Goal: Information Seeking & Learning: Find specific fact

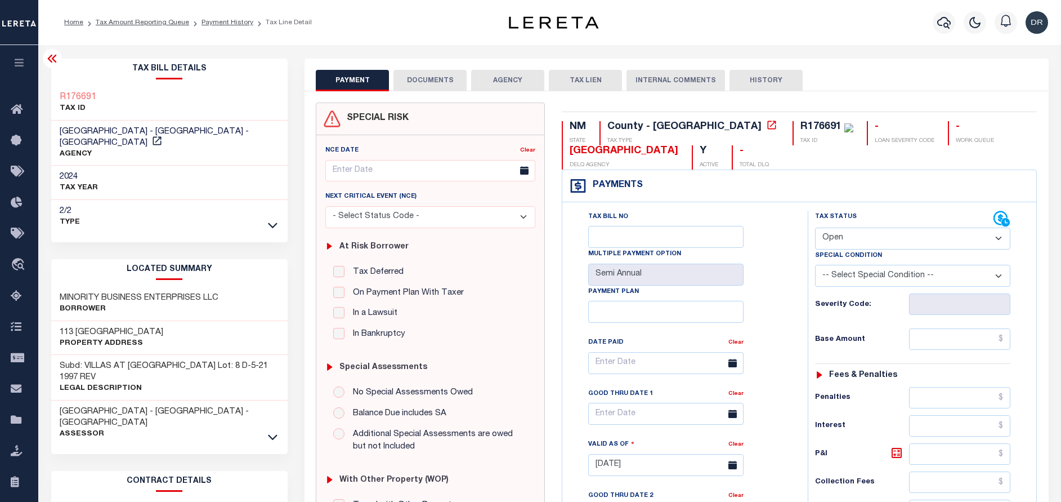
select select "OP2"
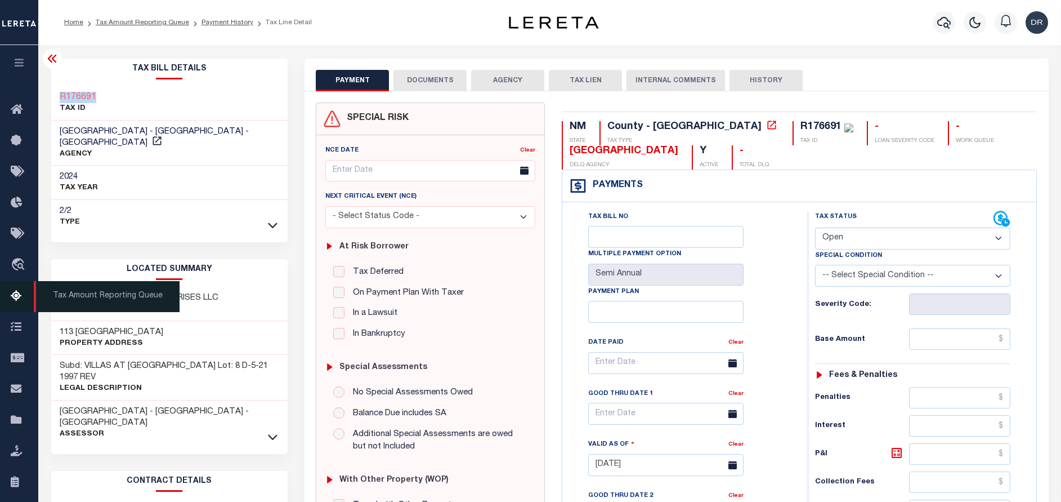
click at [20, 298] on icon at bounding box center [20, 296] width 18 height 14
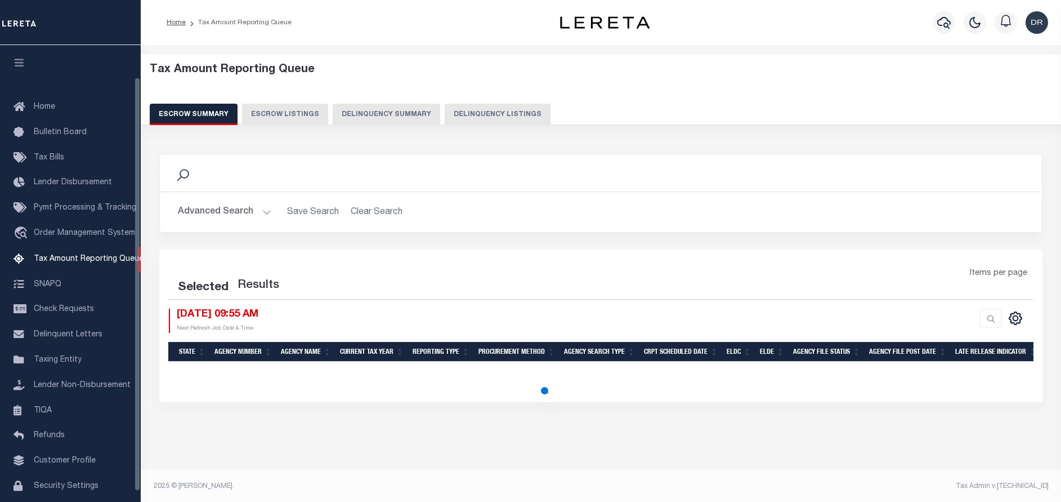
select select "100"
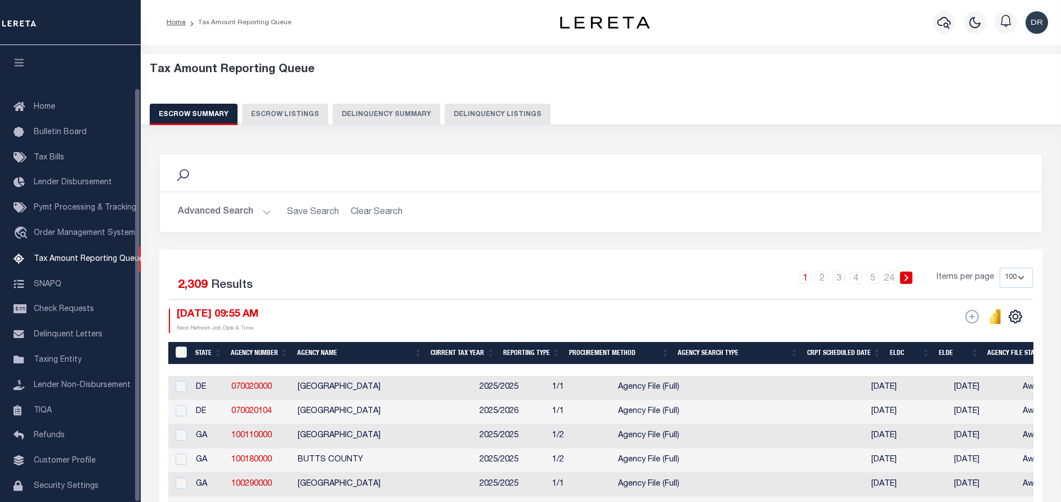
scroll to position [47, 0]
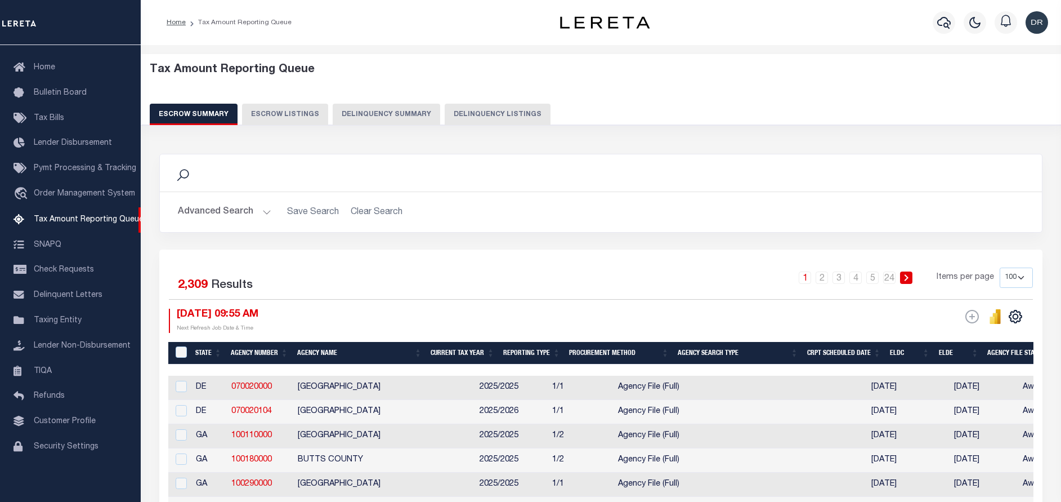
click at [471, 113] on button "Delinquency Listings" at bounding box center [498, 114] width 106 height 21
select select "100"
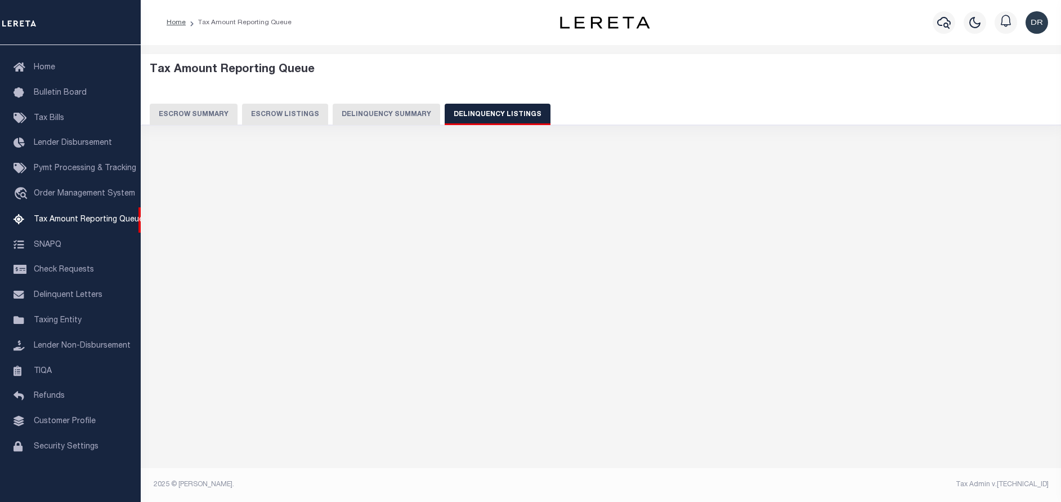
select select "100"
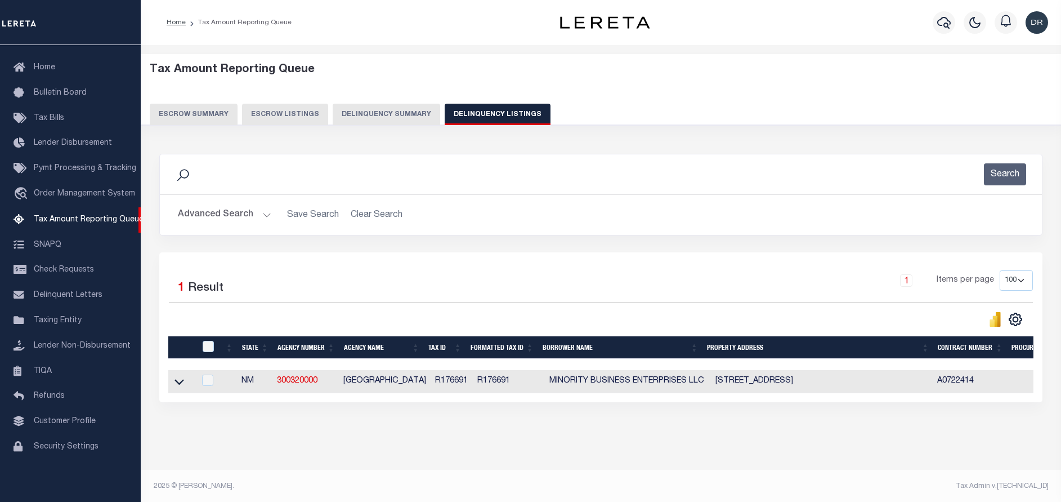
click at [233, 217] on button "Advanced Search" at bounding box center [224, 215] width 93 height 22
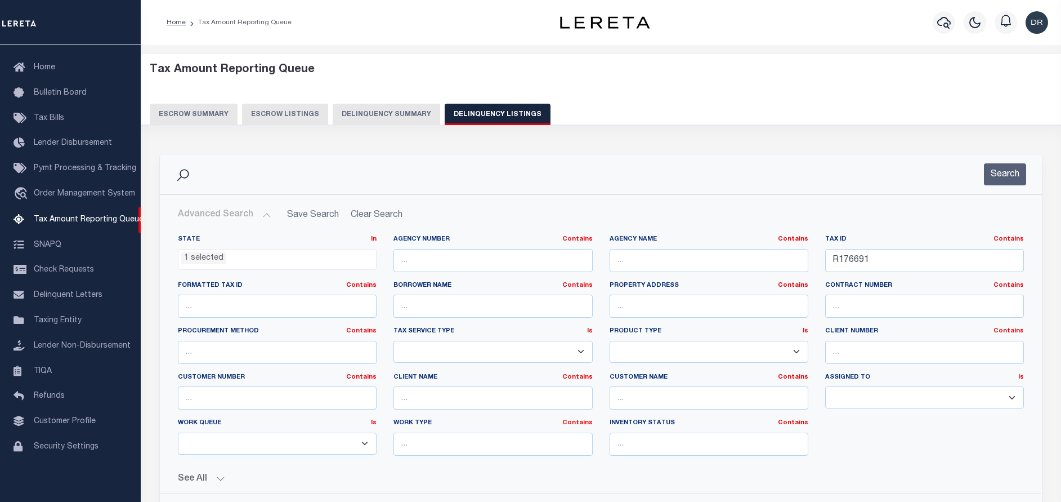
click at [884, 275] on div "Tax ID Contains Contains Is R176691" at bounding box center [925, 258] width 216 height 46
click at [887, 259] on input "R176691" at bounding box center [924, 260] width 199 height 23
paste input "10058"
type input "10058"
click at [997, 177] on button "Search" at bounding box center [1005, 174] width 42 height 22
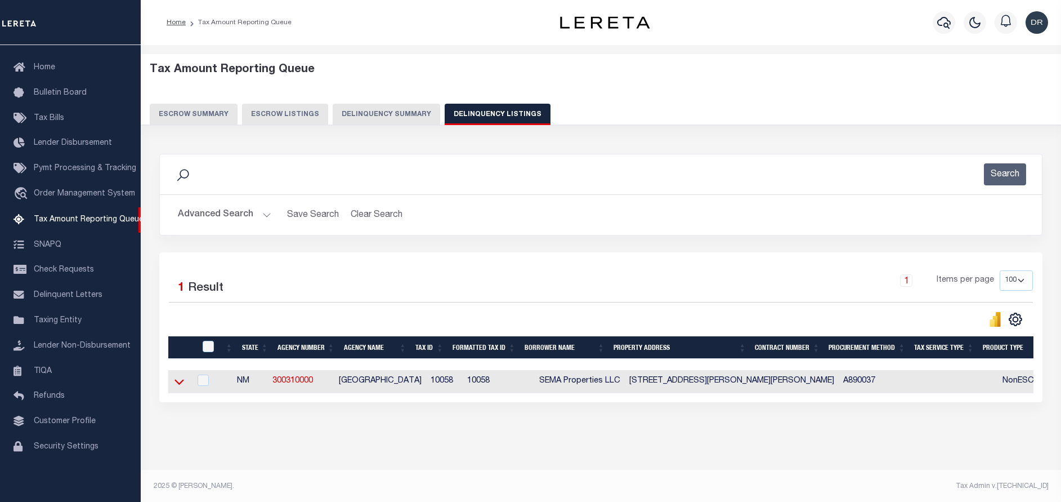
click at [181, 384] on icon at bounding box center [180, 382] width 10 height 12
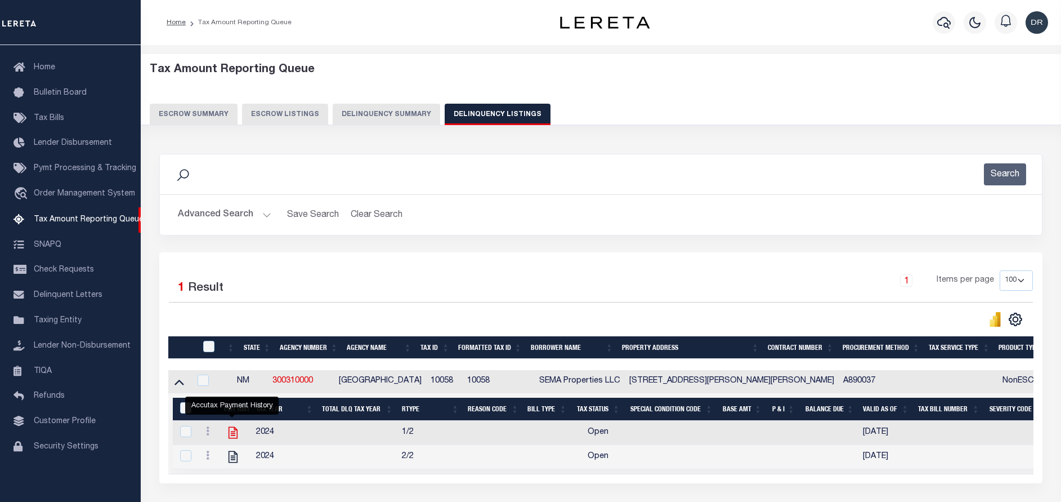
click at [230, 435] on icon "" at bounding box center [233, 433] width 9 height 12
checkbox input "true"
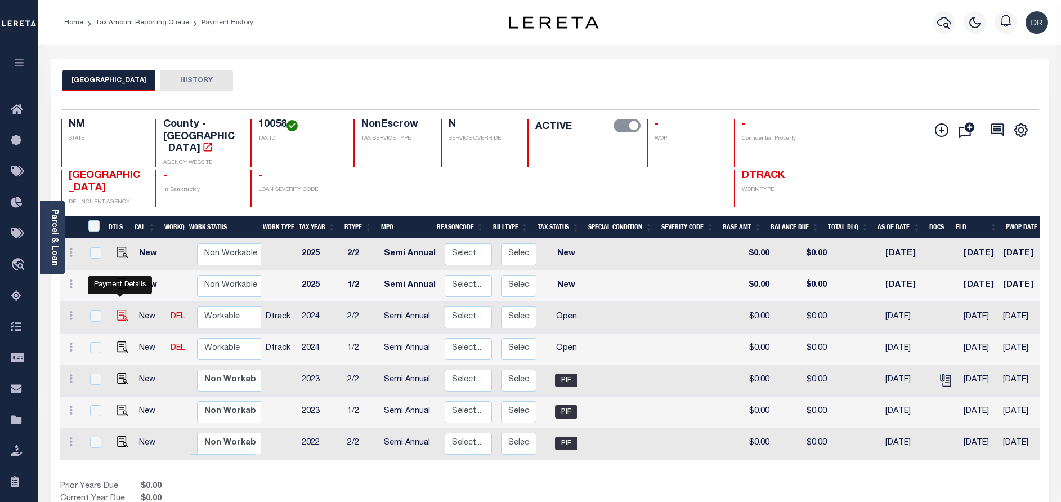
click at [119, 310] on img "" at bounding box center [122, 315] width 11 height 11
checkbox input "true"
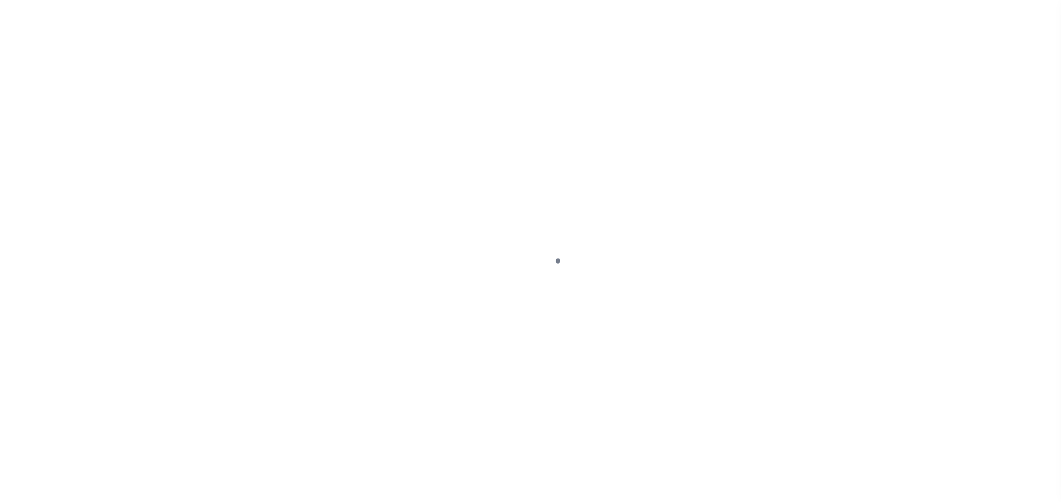
select select "OP2"
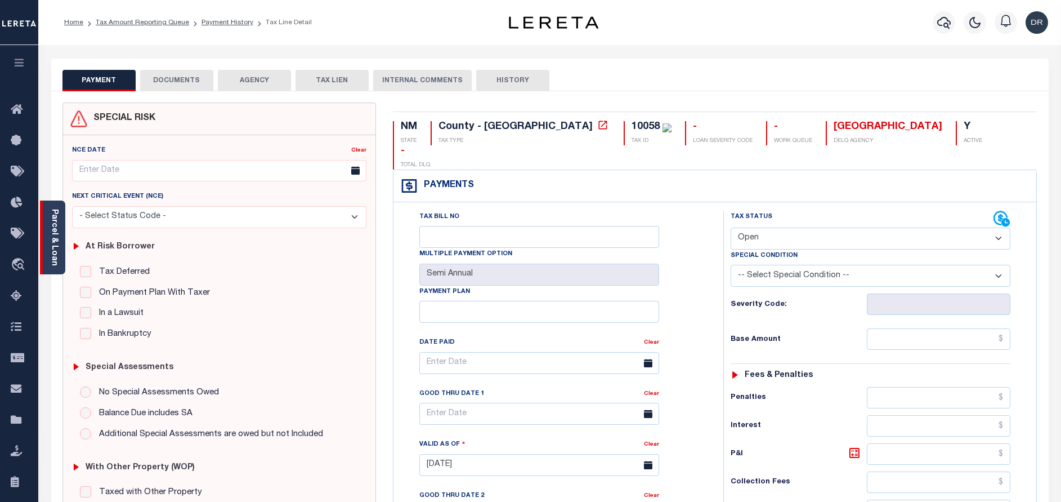
click at [48, 225] on div "Parcel & Loan" at bounding box center [52, 237] width 25 height 74
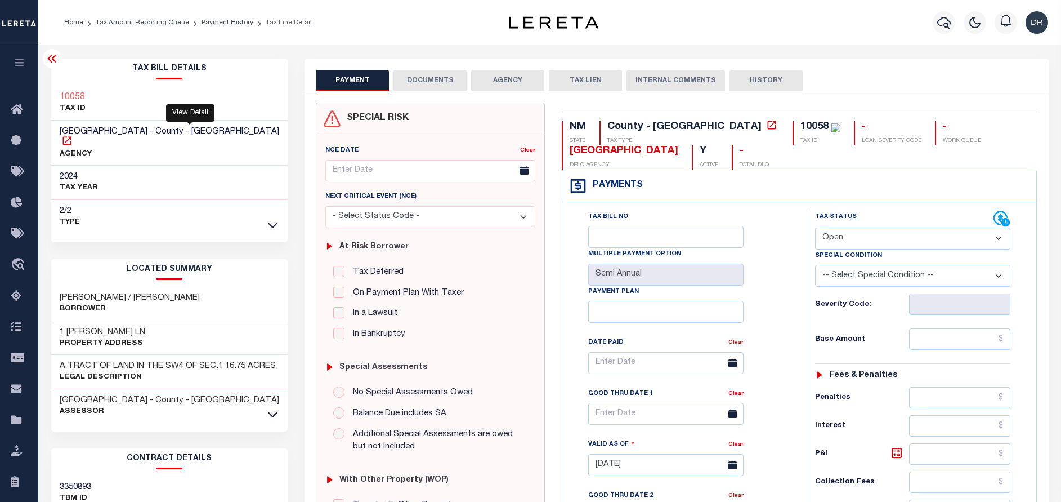
click at [71, 136] on icon at bounding box center [66, 140] width 8 height 8
drag, startPoint x: 109, startPoint y: 132, endPoint x: 123, endPoint y: 127, distance: 14.8
click at [123, 127] on span "UNION COUNTY - County - NM" at bounding box center [170, 131] width 220 height 8
copy span "[GEOGRAPHIC_DATA]"
click at [77, 292] on h3 "KELLEY, JOHN / ASHLEY" at bounding box center [130, 297] width 140 height 11
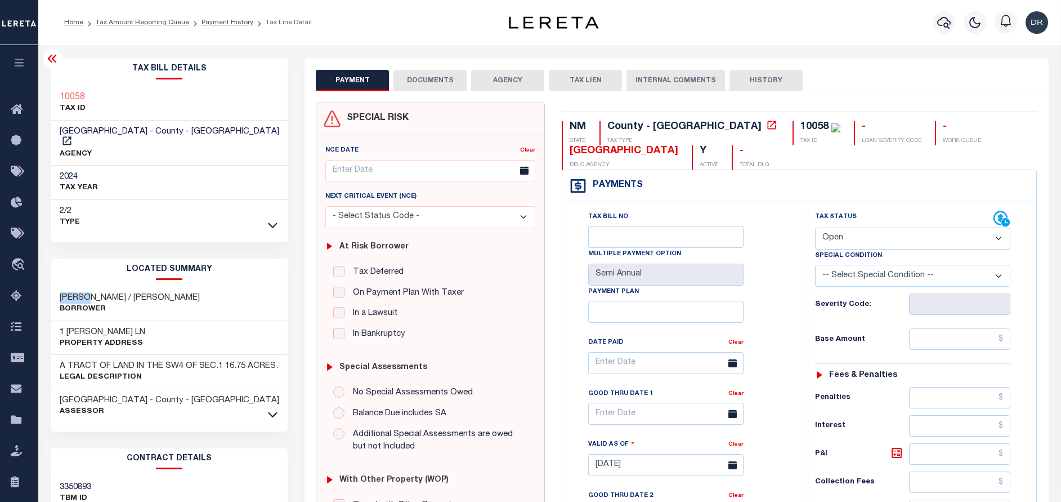
click at [77, 292] on h3 "KELLEY, JOHN / ASHLEY" at bounding box center [130, 297] width 140 height 11
copy h3 "KELLEY"
click at [110, 292] on h3 "KELLEY, JOHN / ASHLEY" at bounding box center [130, 297] width 140 height 11
copy h3 "JOHN"
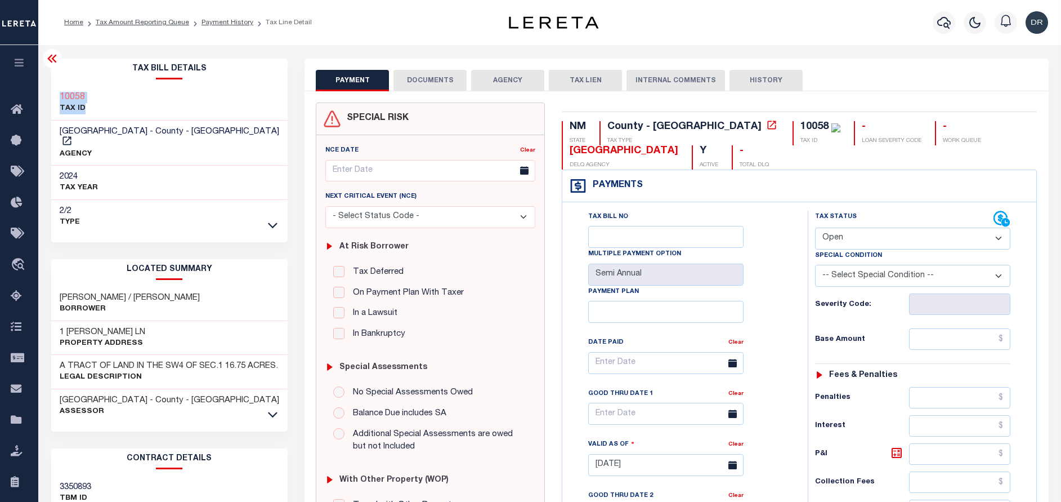
drag, startPoint x: 87, startPoint y: 103, endPoint x: 57, endPoint y: 96, distance: 30.0
click at [57, 96] on div "10058 TAX ID" at bounding box center [169, 103] width 237 height 34
click at [118, 90] on div "10058 TAX ID" at bounding box center [169, 103] width 237 height 34
drag, startPoint x: 94, startPoint y: 96, endPoint x: 56, endPoint y: 93, distance: 38.4
click at [56, 93] on div "10058 TAX ID" at bounding box center [169, 103] width 237 height 34
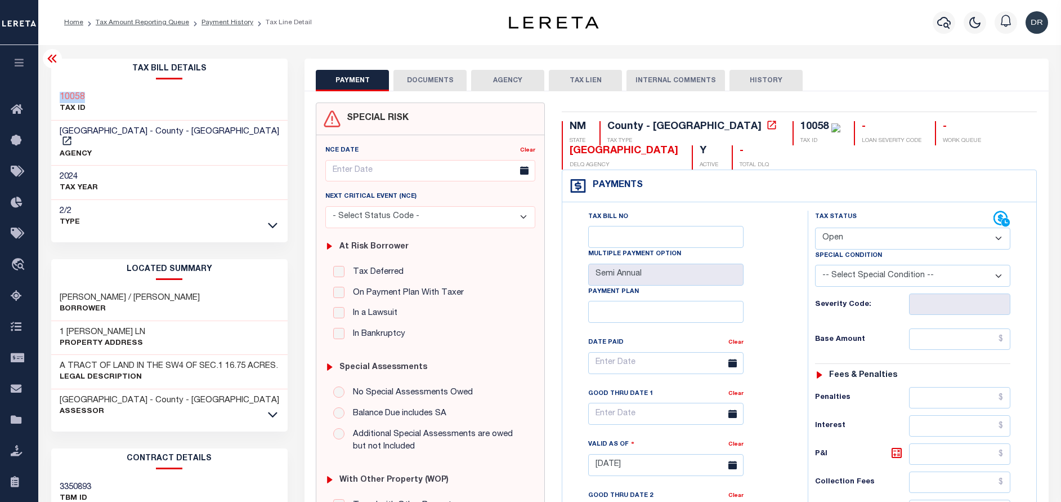
copy h3 "10058"
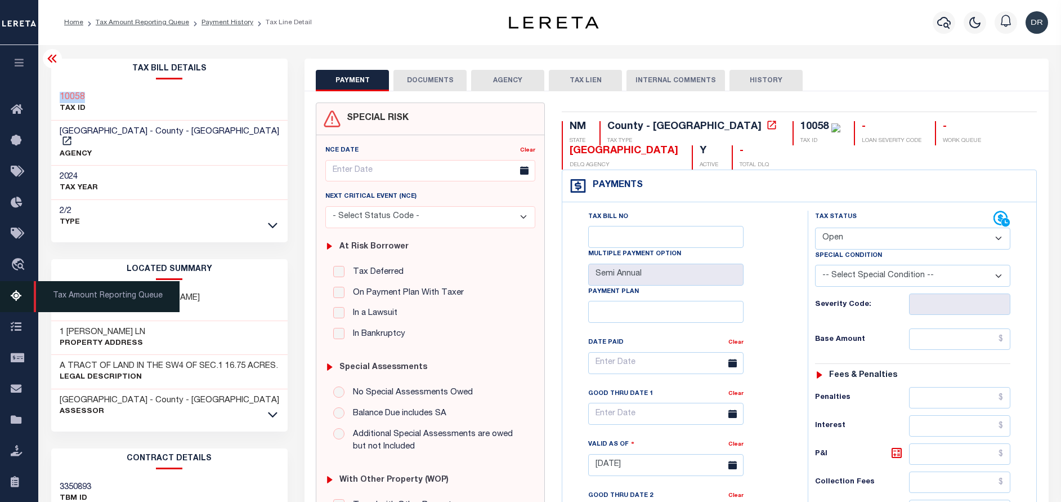
click at [15, 297] on icon at bounding box center [20, 296] width 18 height 14
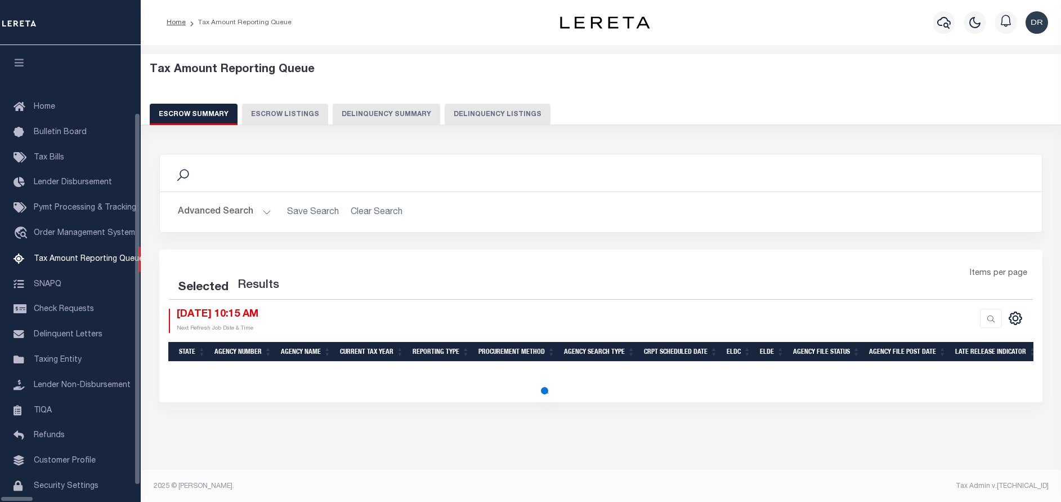
click at [454, 111] on button "Delinquency Listings" at bounding box center [498, 114] width 106 height 21
select select "100"
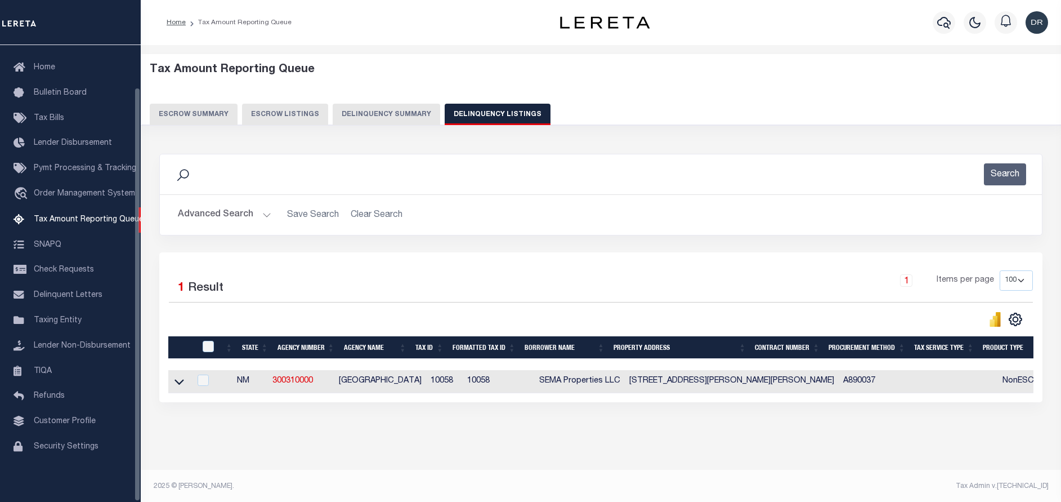
scroll to position [46, 0]
click at [234, 207] on button "Advanced Search" at bounding box center [224, 215] width 93 height 22
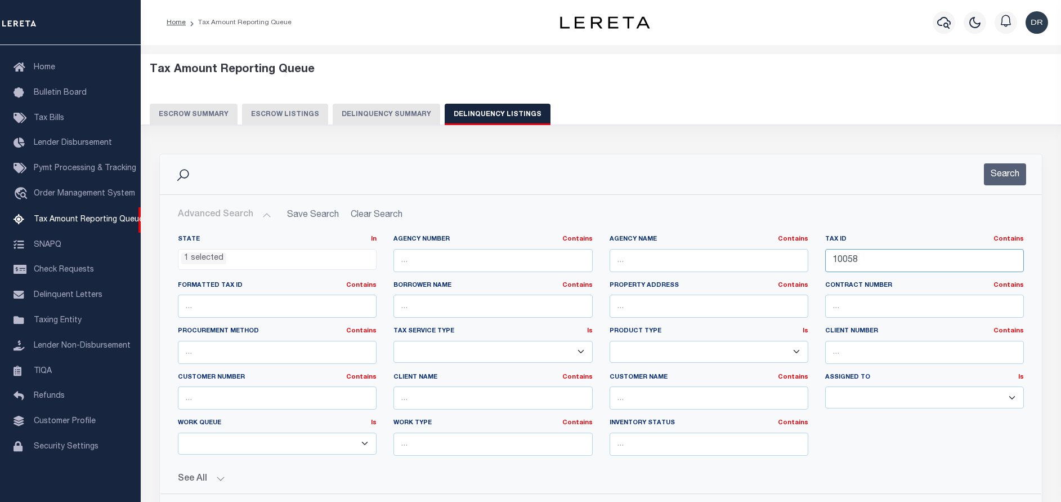
click at [874, 260] on input "10058" at bounding box center [924, 260] width 199 height 23
paste input "R017006"
type input "R017006"
click at [999, 174] on button "Search" at bounding box center [1005, 174] width 42 height 22
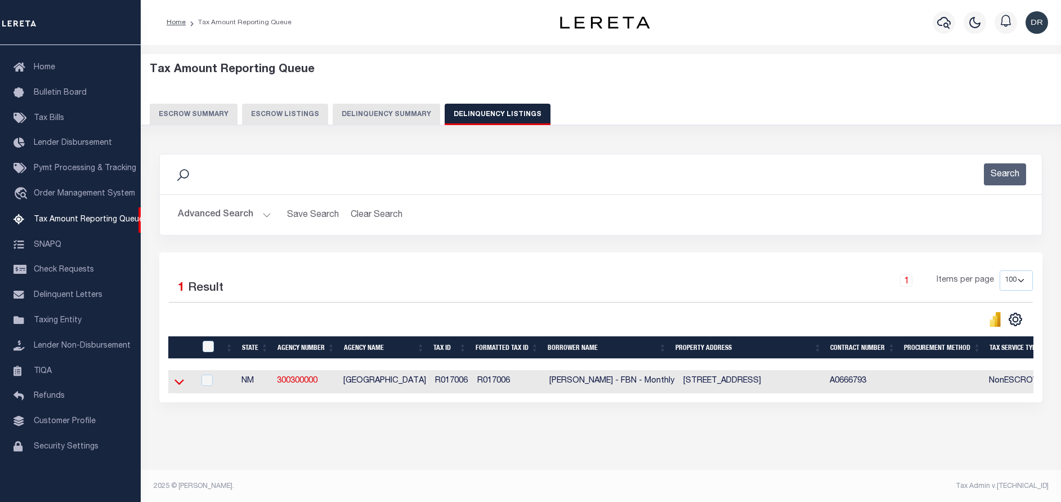
click at [179, 387] on icon at bounding box center [180, 382] width 10 height 12
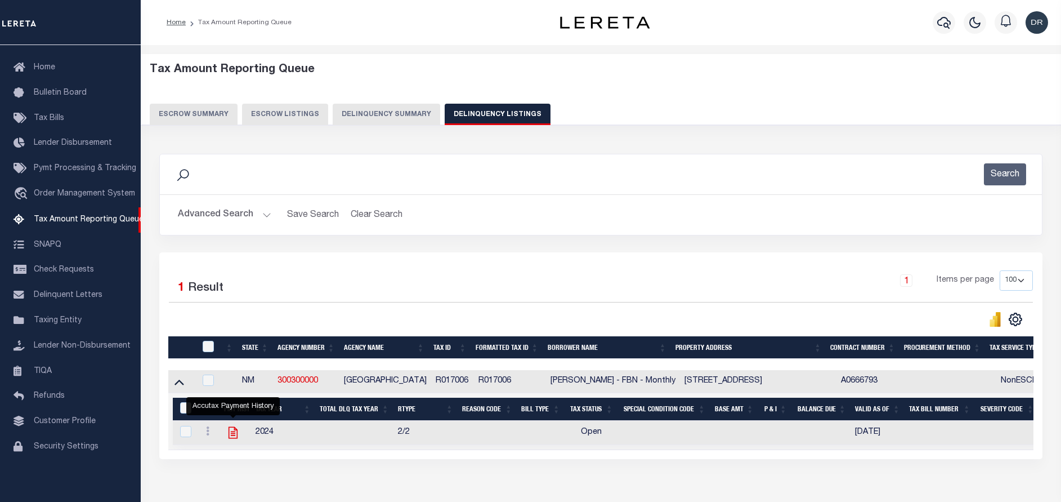
click at [236, 431] on icon "" at bounding box center [233, 432] width 15 height 15
checkbox input "true"
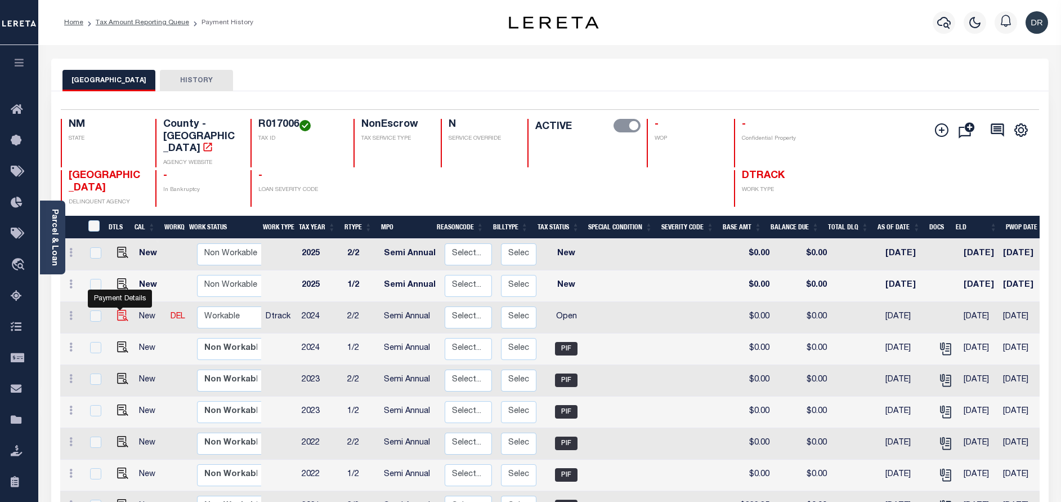
click at [122, 310] on img "" at bounding box center [122, 315] width 11 height 11
checkbox input "true"
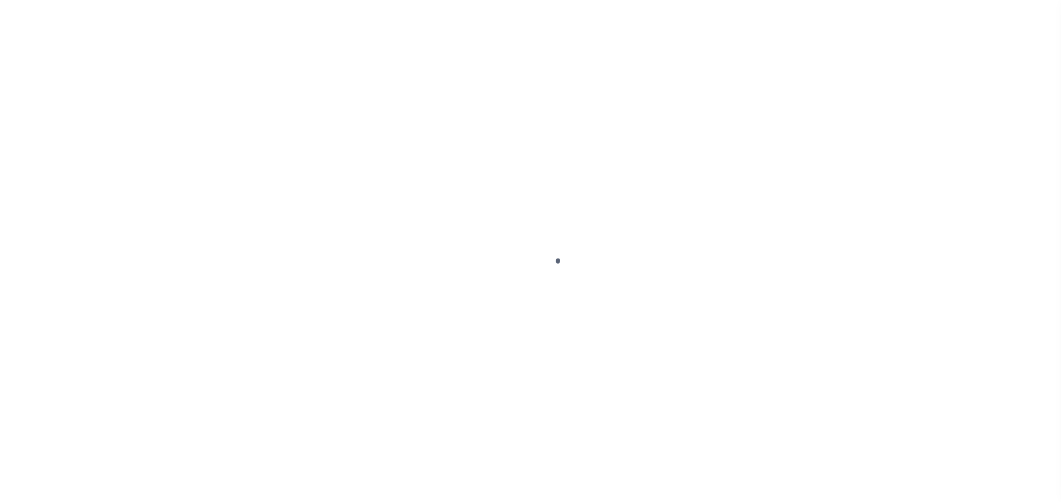
select select "OP2"
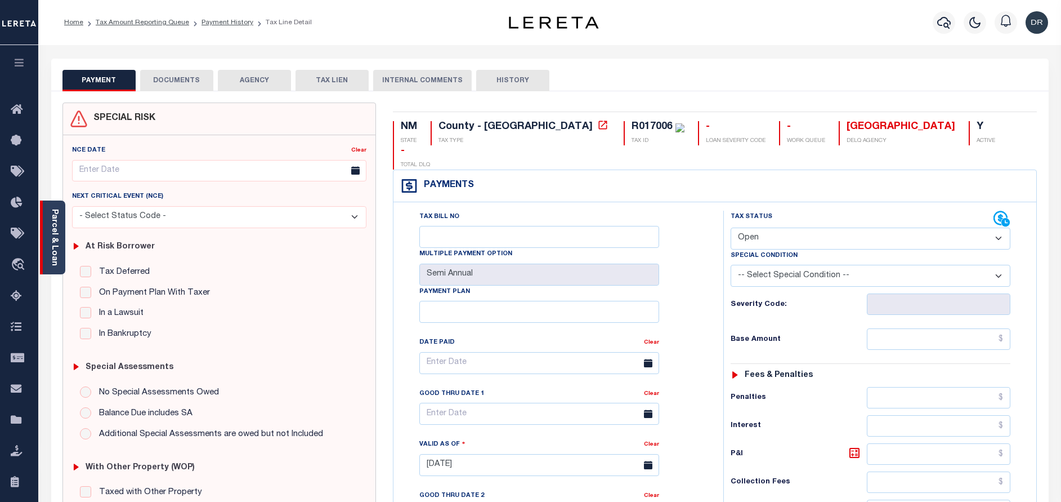
click at [57, 226] on link "Parcel & Loan" at bounding box center [54, 237] width 8 height 57
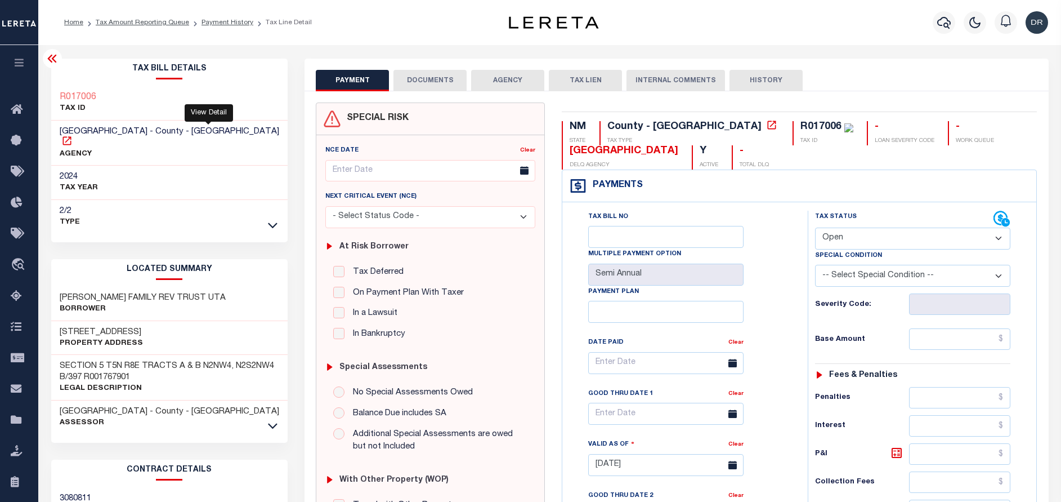
click at [73, 135] on icon at bounding box center [66, 140] width 11 height 11
drag, startPoint x: 141, startPoint y: 131, endPoint x: 60, endPoint y: 126, distance: 81.2
click at [60, 126] on h3 "TORRANCE COUNTY - County - NM" at bounding box center [170, 137] width 220 height 23
copy span "[GEOGRAPHIC_DATA]"
drag, startPoint x: 99, startPoint y: 100, endPoint x: 55, endPoint y: 99, distance: 43.4
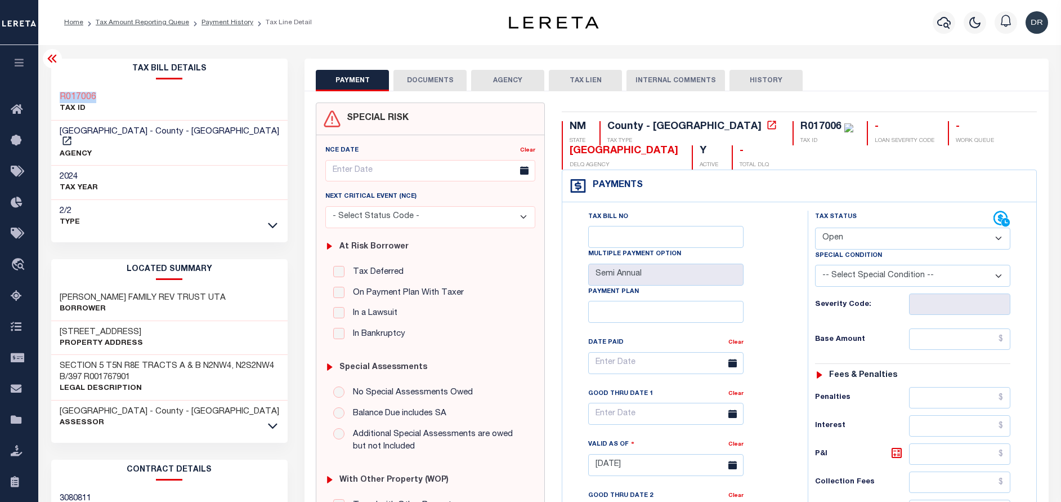
click at [55, 99] on div "R017006 TAX ID" at bounding box center [169, 103] width 237 height 34
copy h3 "R017006"
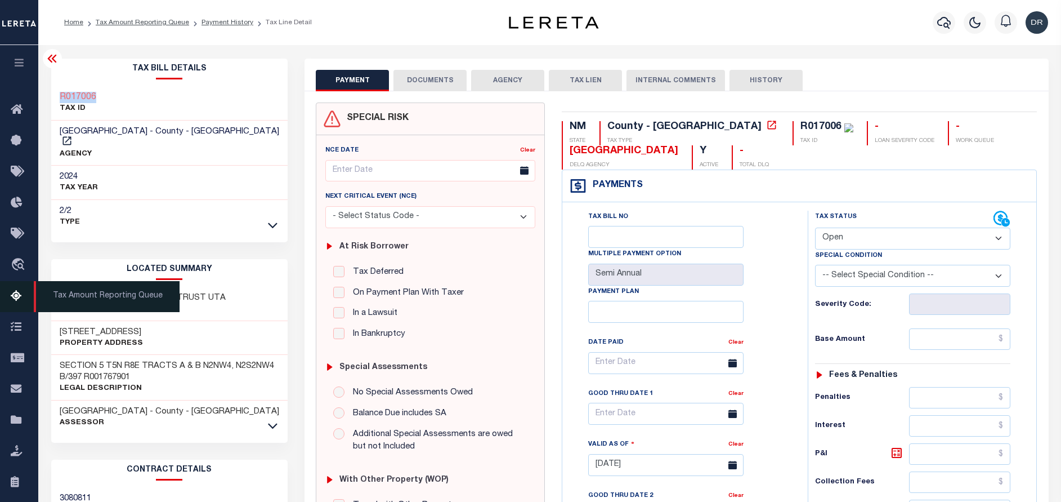
click at [18, 297] on icon at bounding box center [20, 296] width 18 height 14
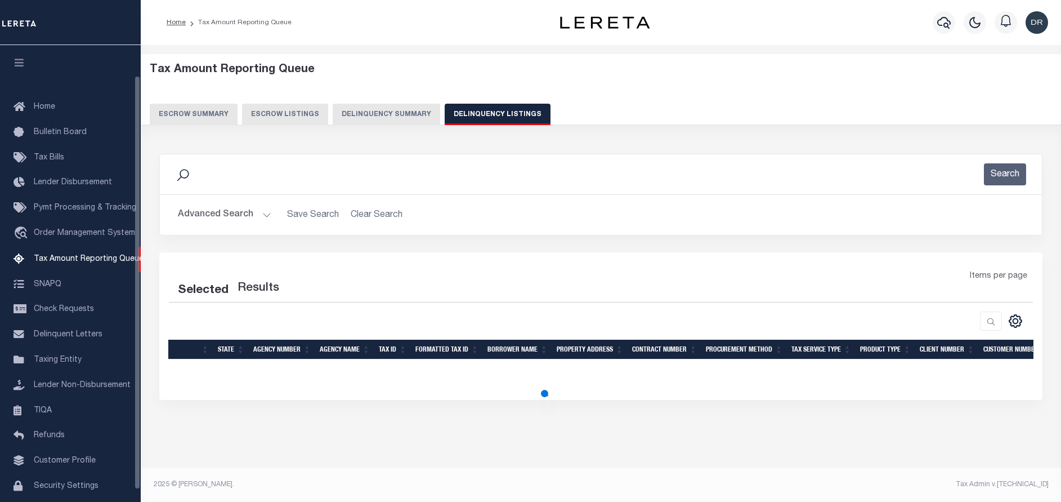
select select "NM"
select select "100"
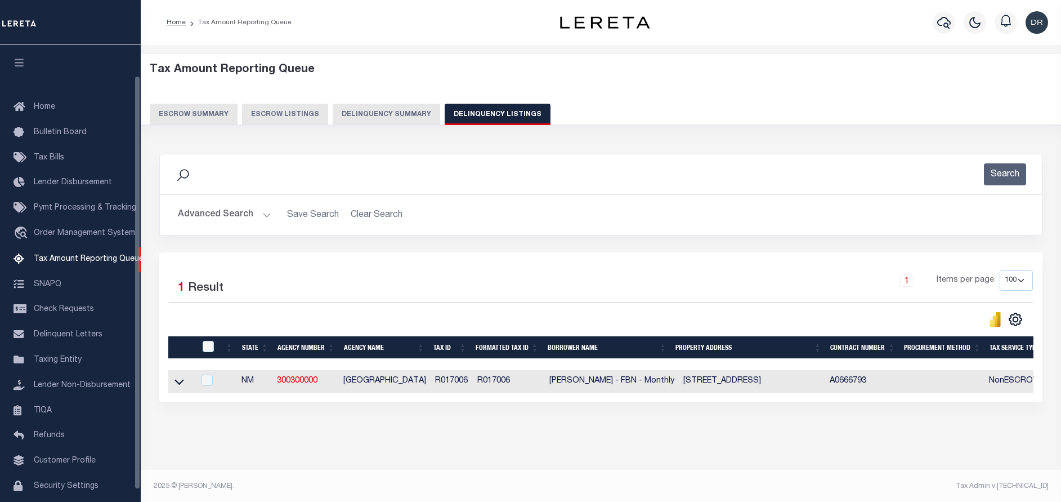
scroll to position [34, 0]
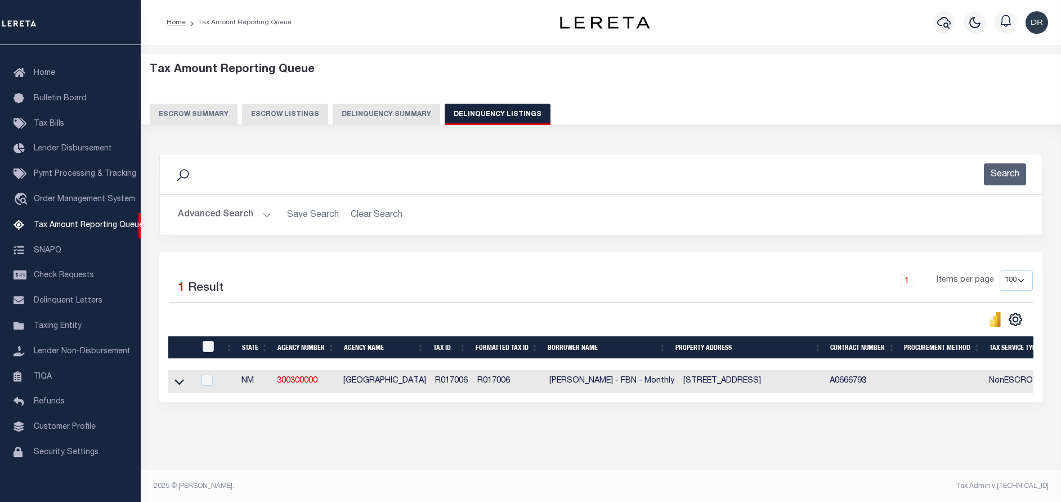
click at [215, 212] on button "Advanced Search" at bounding box center [224, 215] width 93 height 22
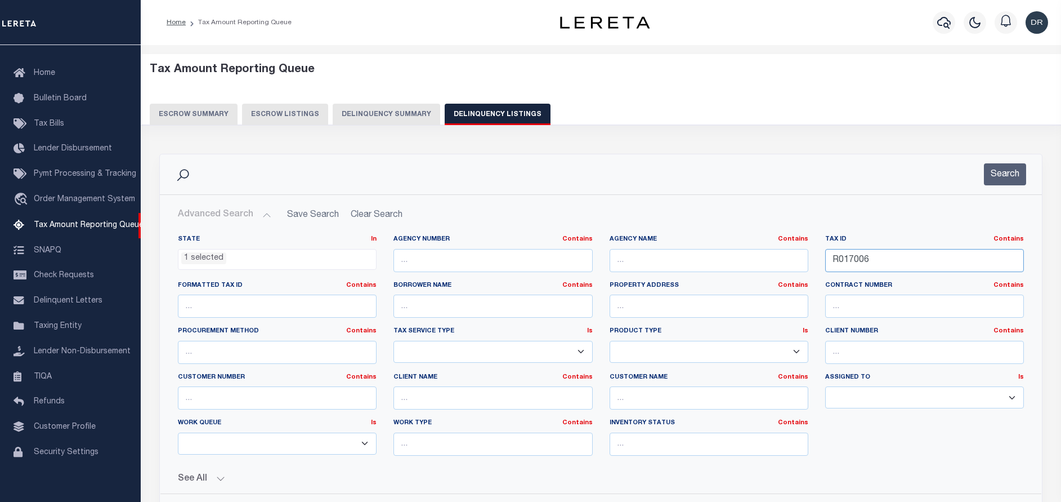
click at [943, 259] on input "R017006" at bounding box center [924, 260] width 199 height 23
paste input "0020550"
type input "0020550"
click at [1006, 180] on button "Search" at bounding box center [1005, 174] width 42 height 22
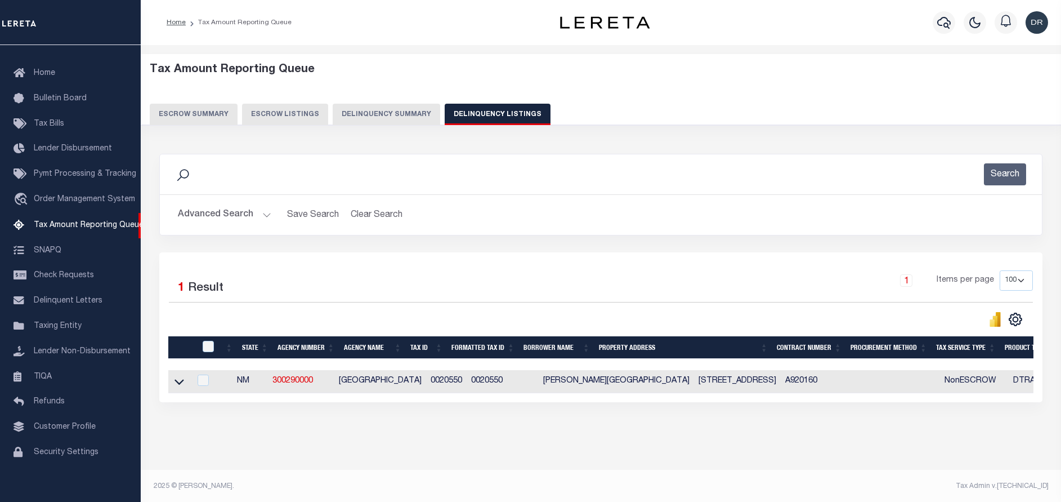
click at [181, 385] on icon at bounding box center [180, 382] width 10 height 6
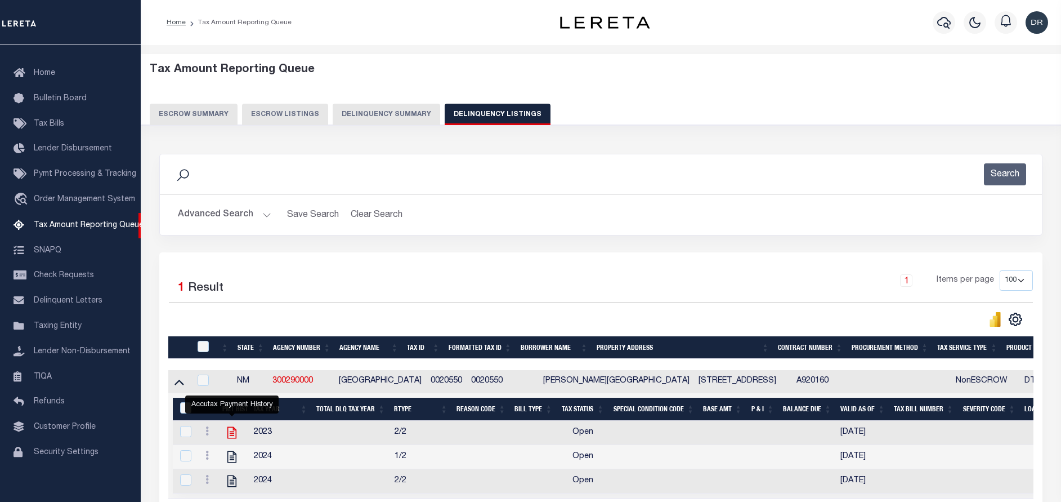
click at [233, 431] on icon "" at bounding box center [232, 432] width 15 height 15
checkbox input "true"
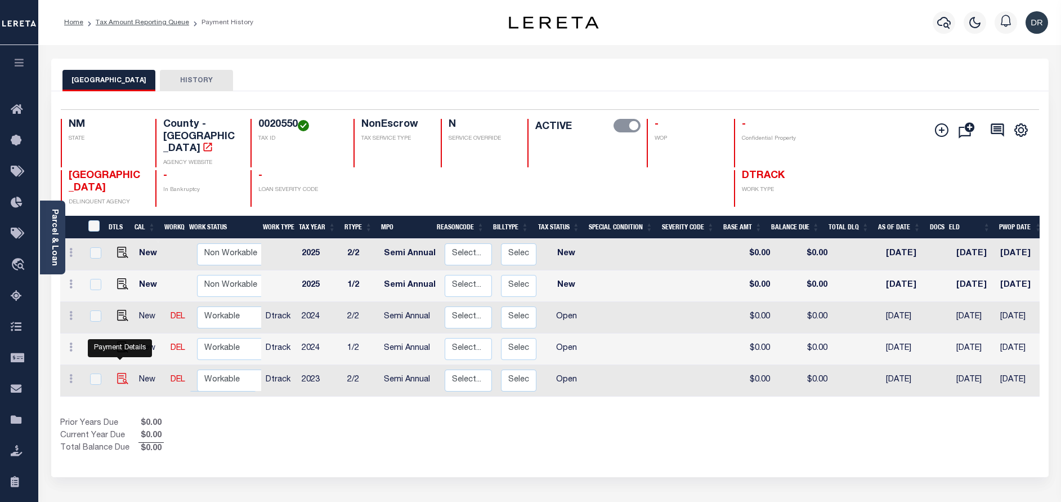
click at [118, 373] on img "" at bounding box center [122, 378] width 11 height 11
checkbox input "true"
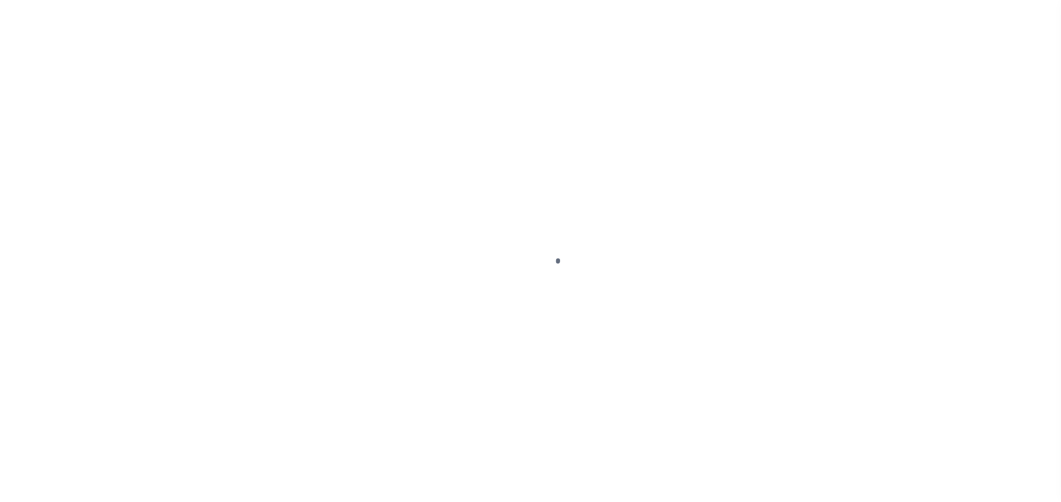
select select "OP2"
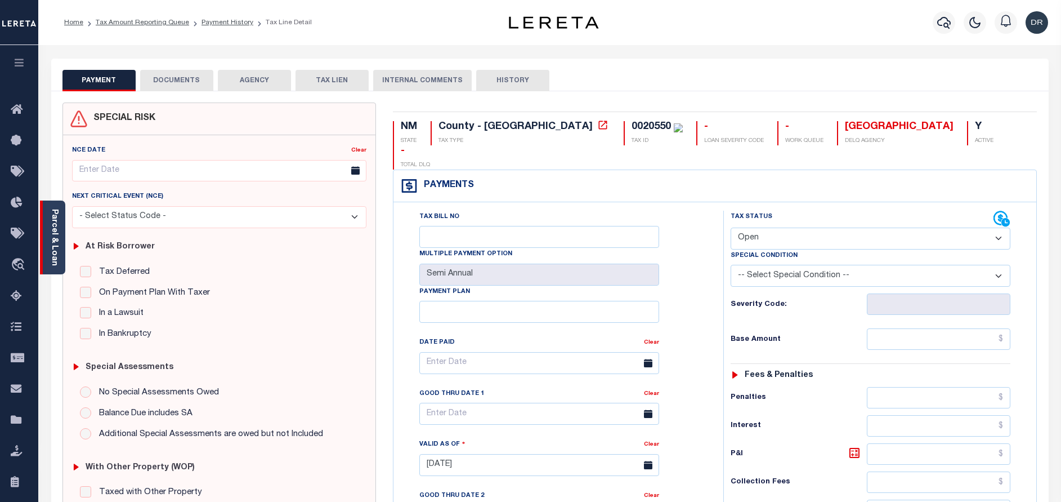
click at [59, 224] on div "Parcel & Loan" at bounding box center [52, 237] width 25 height 74
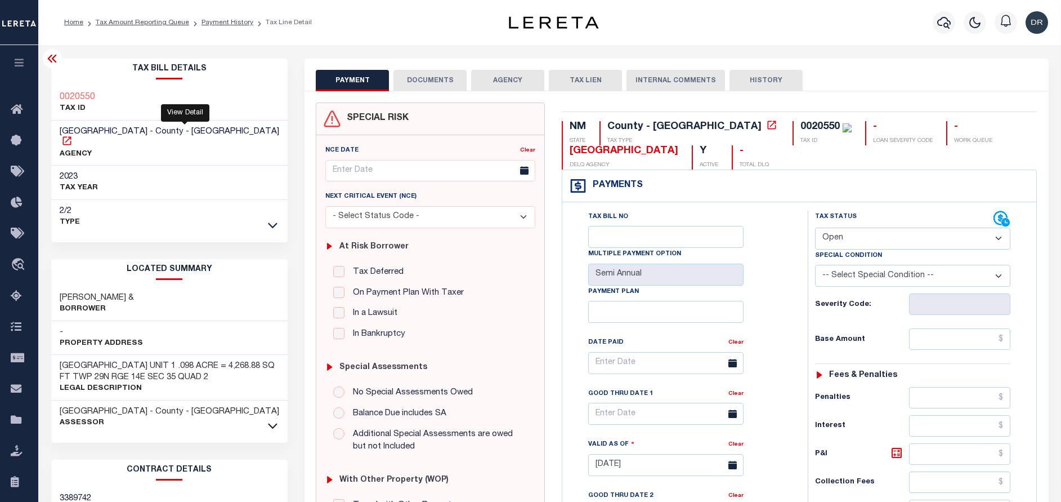
click at [73, 135] on icon at bounding box center [66, 140] width 11 height 11
drag, startPoint x: 117, startPoint y: 130, endPoint x: 59, endPoint y: 127, distance: 57.5
click at [60, 127] on h3 "TAOS COUNTY - County - NM" at bounding box center [170, 137] width 220 height 23
copy span "[GEOGRAPHIC_DATA]"
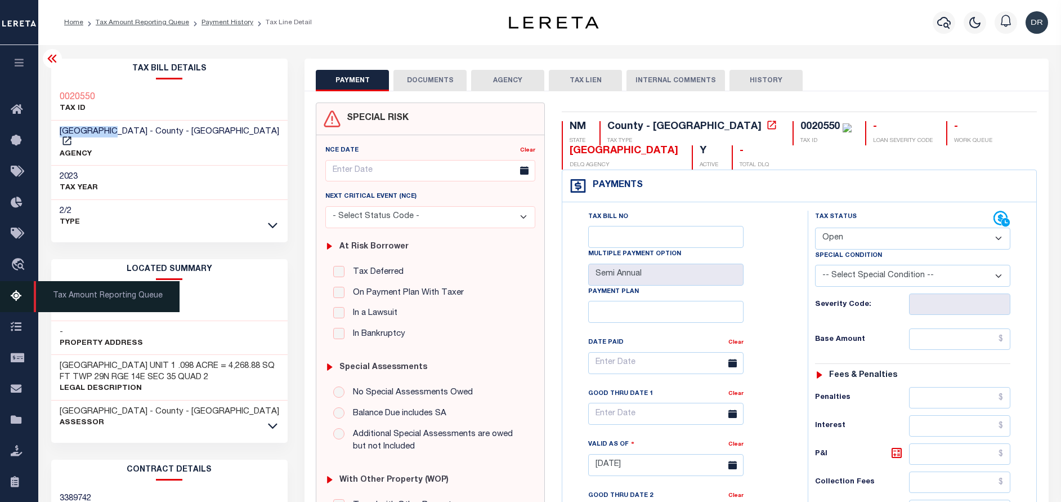
click at [17, 297] on icon at bounding box center [20, 296] width 18 height 14
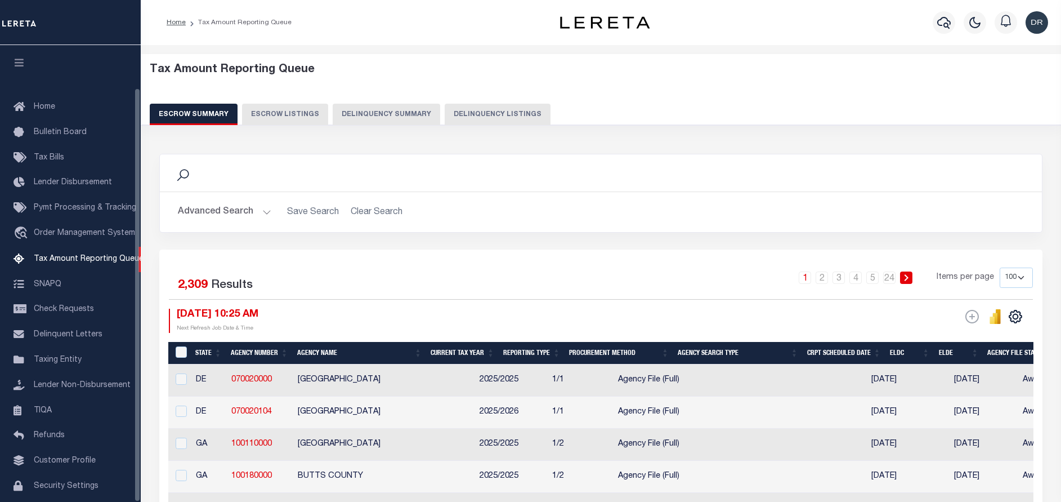
select select "100"
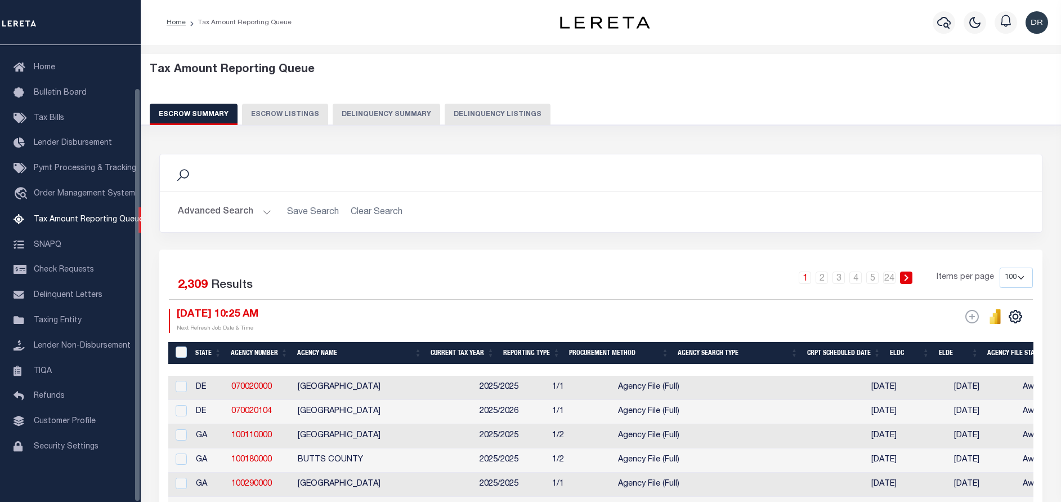
click at [486, 117] on button "Delinquency Listings" at bounding box center [498, 114] width 106 height 21
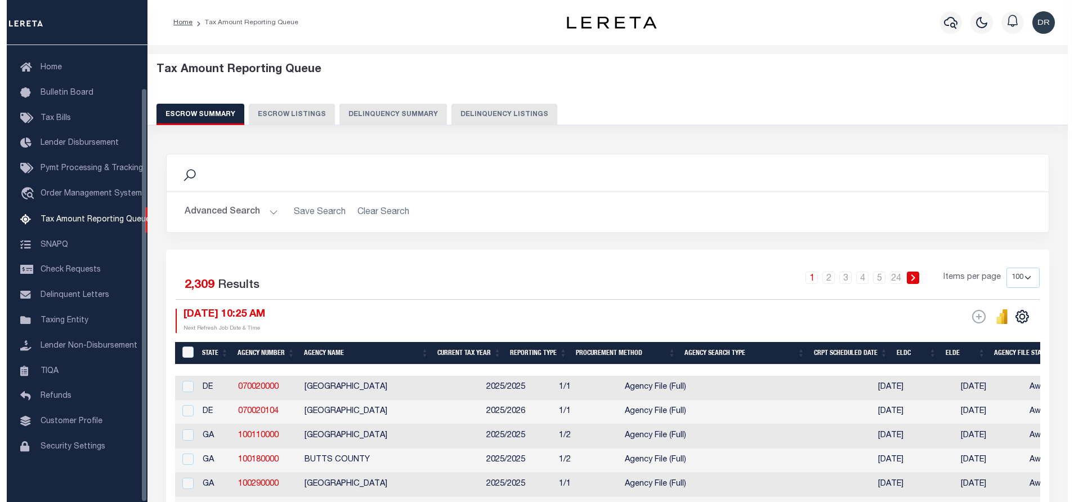
select select "NM"
select select "100"
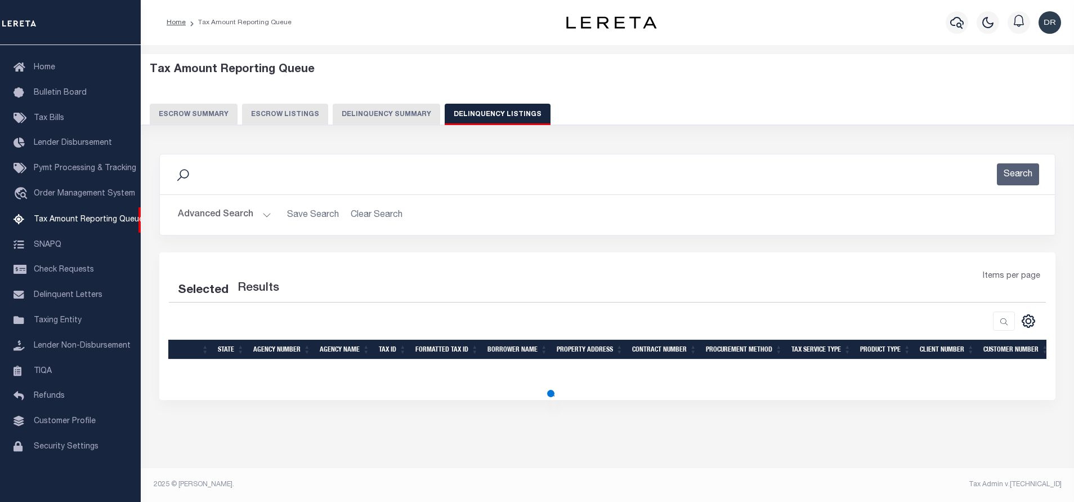
select select "100"
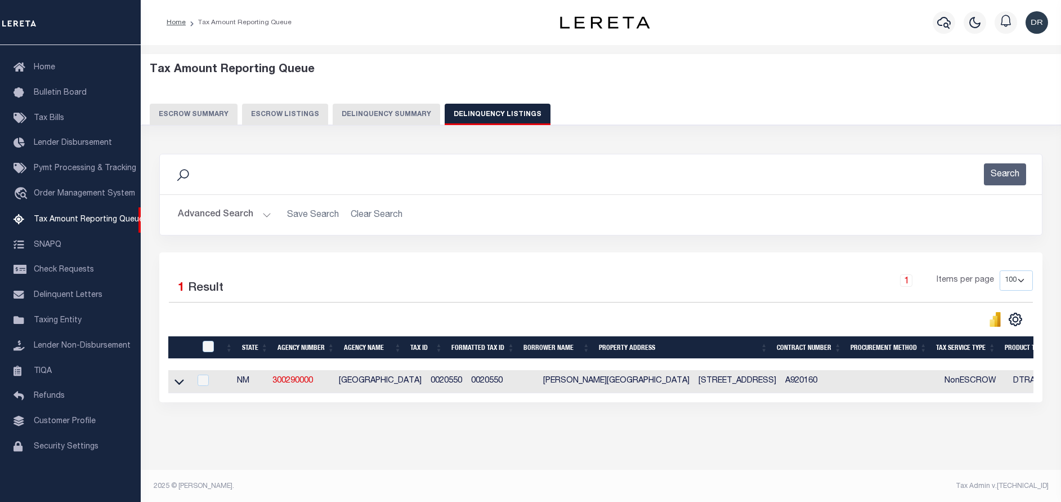
click at [269, 212] on button "Advanced Search" at bounding box center [224, 215] width 93 height 22
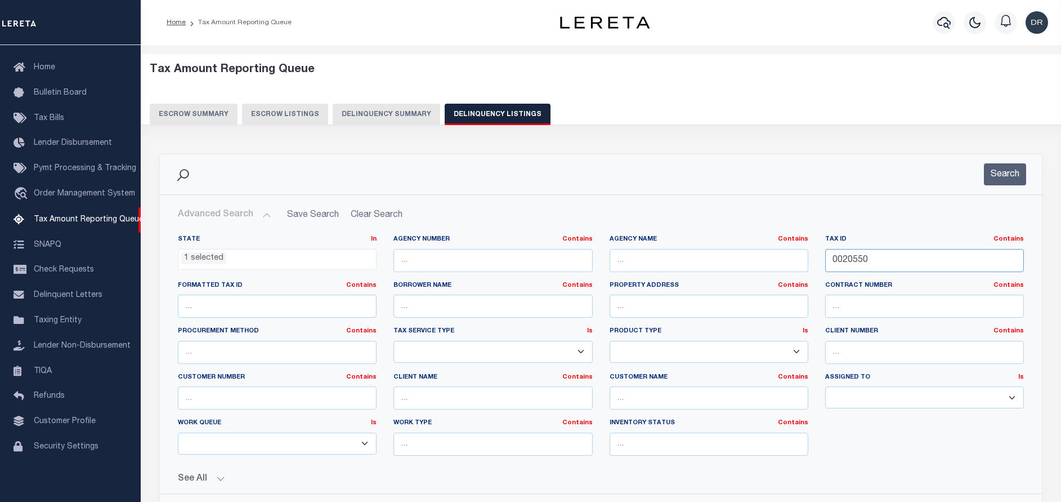
click at [881, 263] on input "0020550" at bounding box center [924, 260] width 199 height 23
paste input "R00015833"
type input "R00015833"
click at [1007, 172] on button "Search" at bounding box center [1005, 174] width 42 height 22
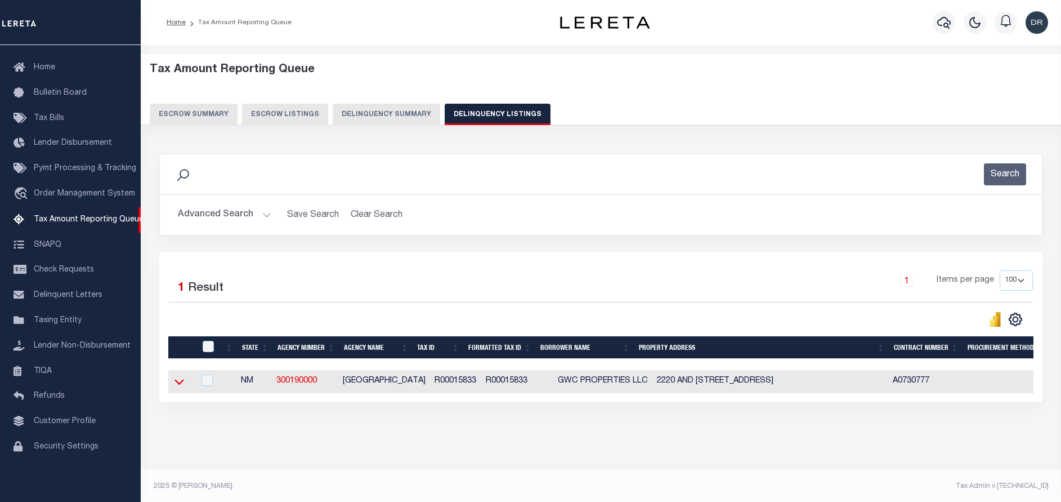
click at [182, 383] on icon at bounding box center [180, 382] width 10 height 6
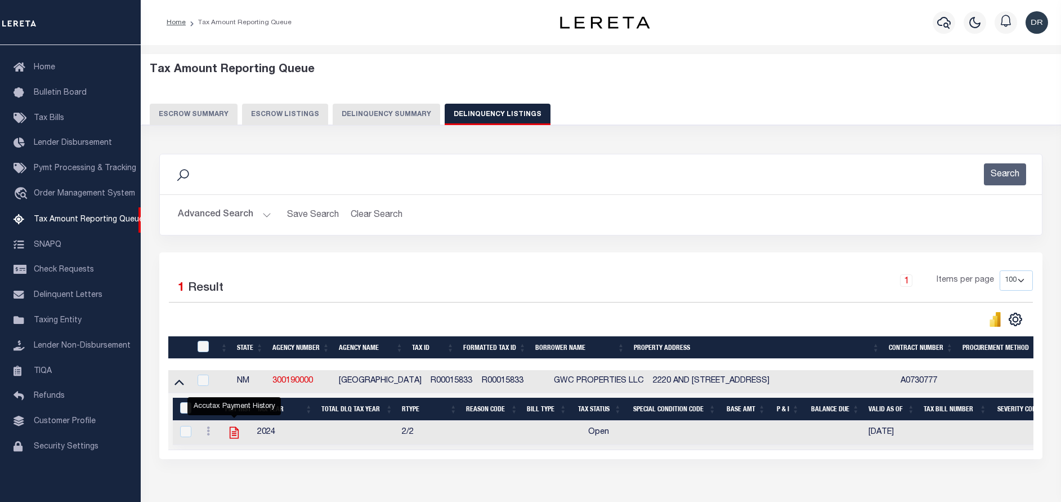
click at [234, 436] on icon "" at bounding box center [234, 432] width 15 height 15
checkbox input "true"
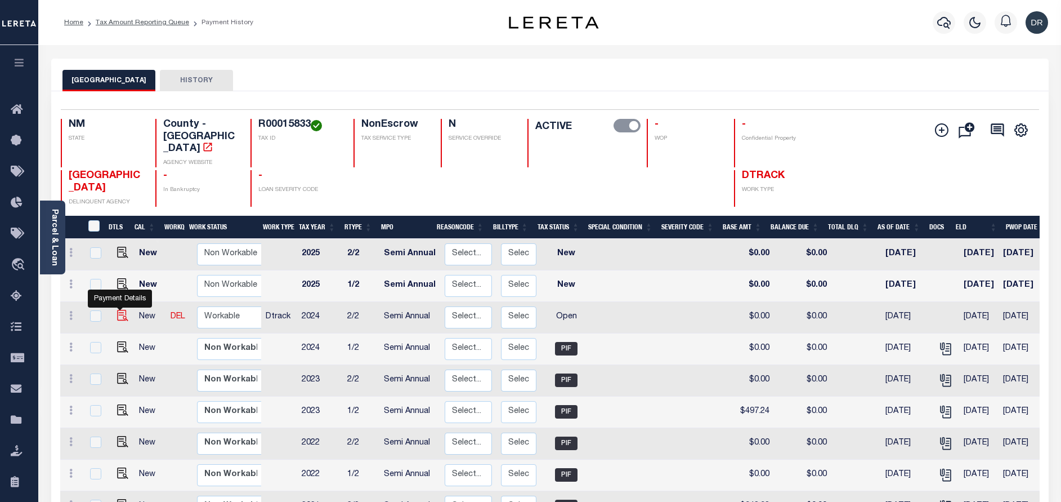
click at [118, 310] on img "" at bounding box center [122, 315] width 11 height 11
checkbox input "true"
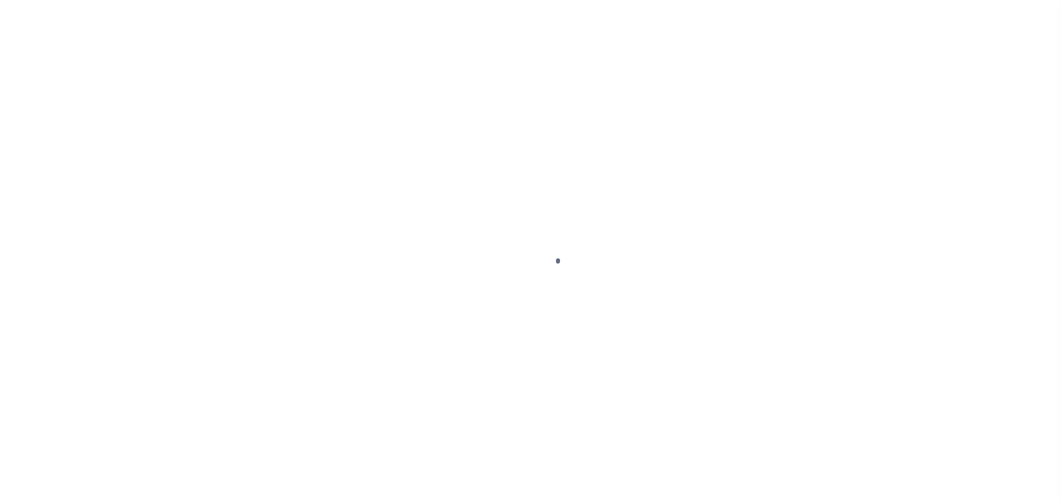
select select "OP2"
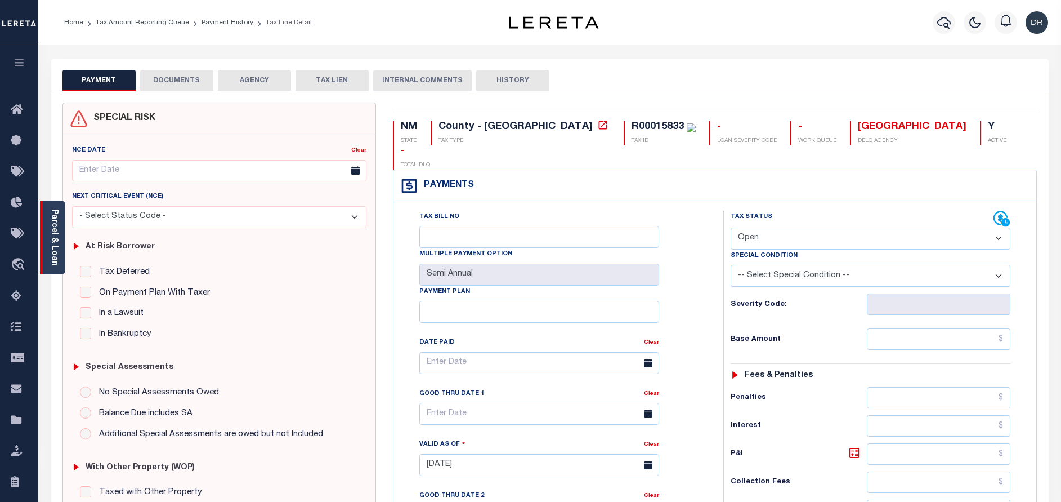
click at [60, 220] on div "Parcel & Loan" at bounding box center [52, 237] width 25 height 74
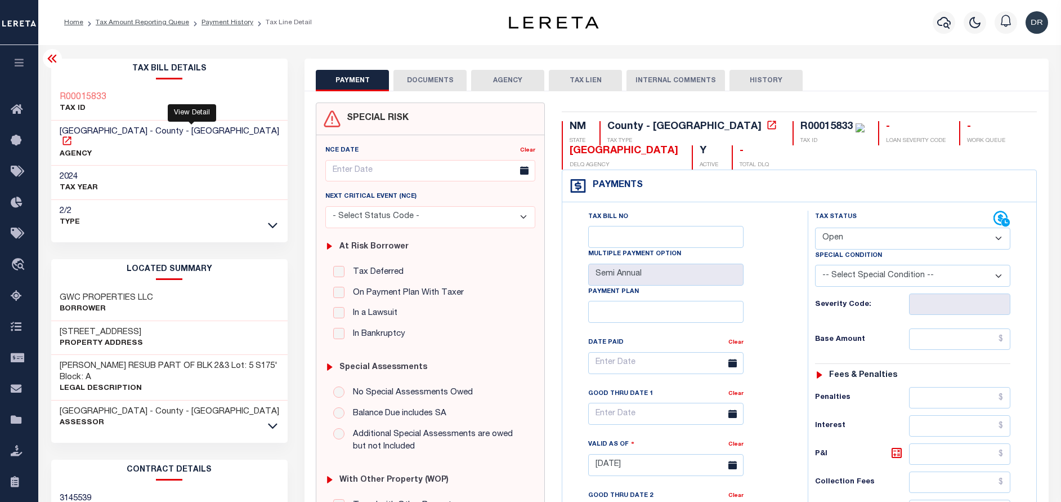
click at [73, 135] on icon at bounding box center [66, 140] width 11 height 11
drag, startPoint x: 109, startPoint y: 99, endPoint x: 46, endPoint y: 99, distance: 63.6
click at [46, 99] on div "Tax Bill Details R00015833 TAX ID 2024" at bounding box center [170, 455] width 254 height 793
copy h3 "R00015833"
drag, startPoint x: 59, startPoint y: 319, endPoint x: 148, endPoint y: 322, distance: 89.0
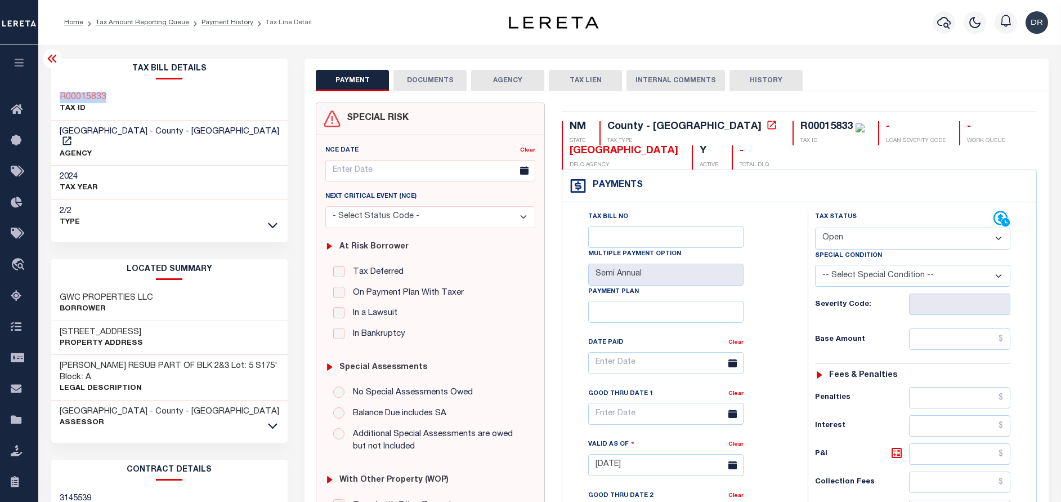
click at [148, 322] on div "[STREET_ADDRESS] Property Address" at bounding box center [169, 338] width 237 height 34
copy h3 "[STREET_ADDRESS]"
drag, startPoint x: 95, startPoint y: 100, endPoint x: 57, endPoint y: 100, distance: 37.7
click at [57, 100] on div "R00015833 TAX ID" at bounding box center [169, 103] width 237 height 34
copy h3 "R00015833"
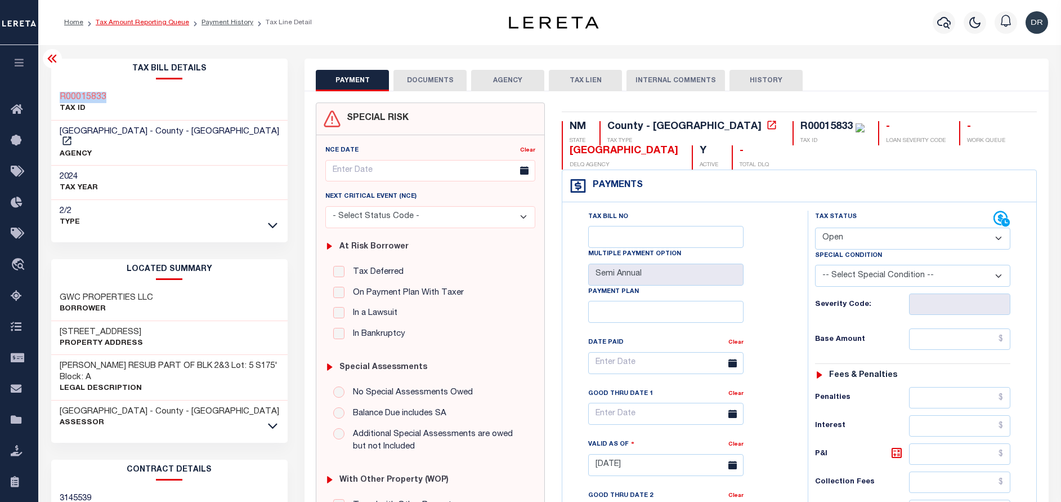
click at [142, 20] on link "Tax Amount Reporting Queue" at bounding box center [142, 22] width 93 height 7
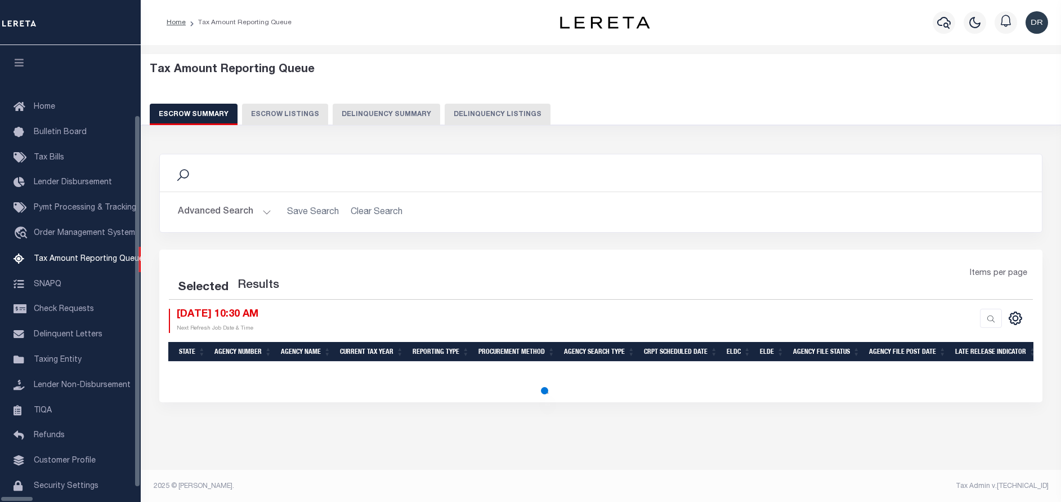
select select "100"
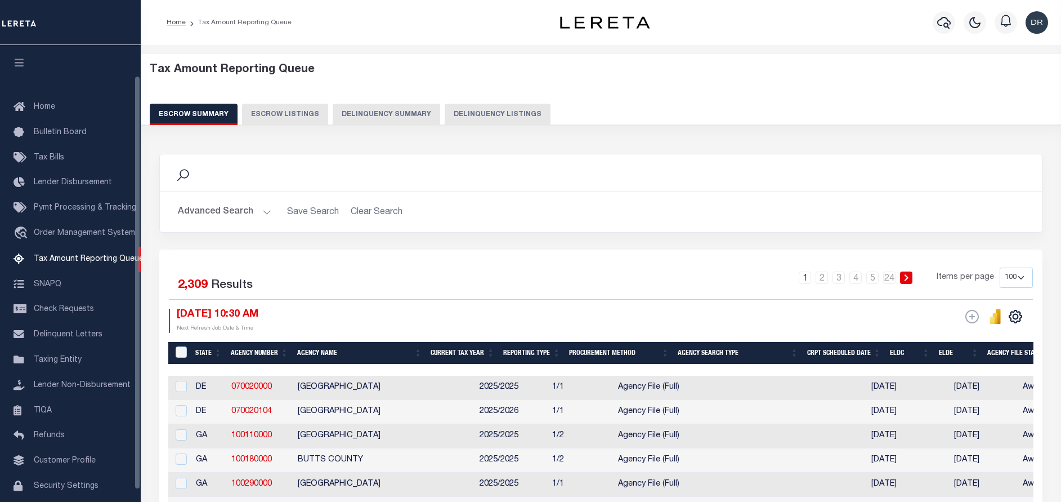
scroll to position [34, 0]
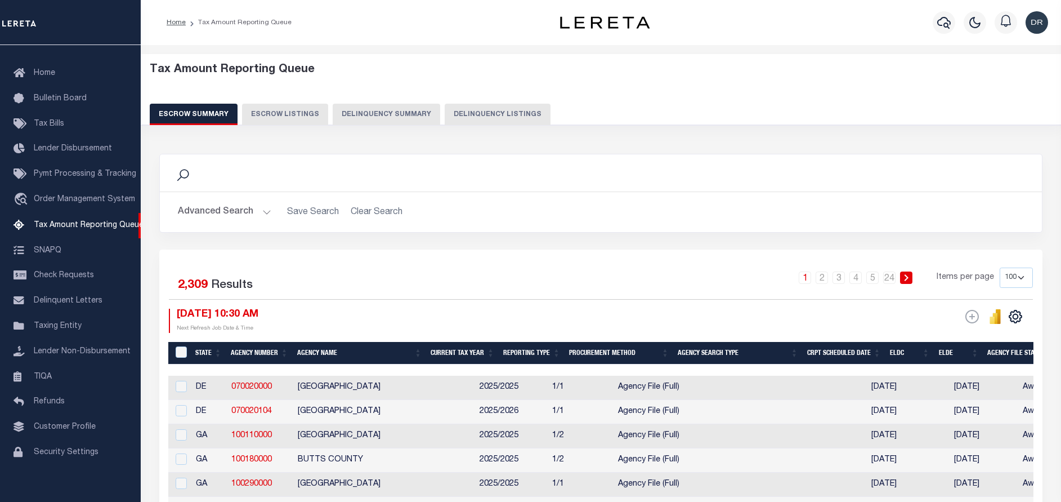
click at [475, 121] on button "Delinquency Listings" at bounding box center [498, 114] width 106 height 21
select select "100"
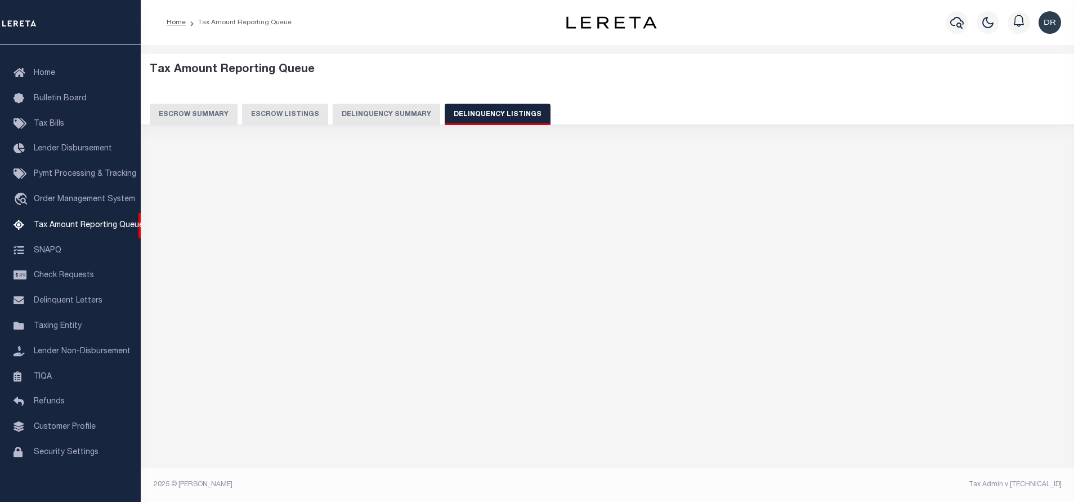
select select "100"
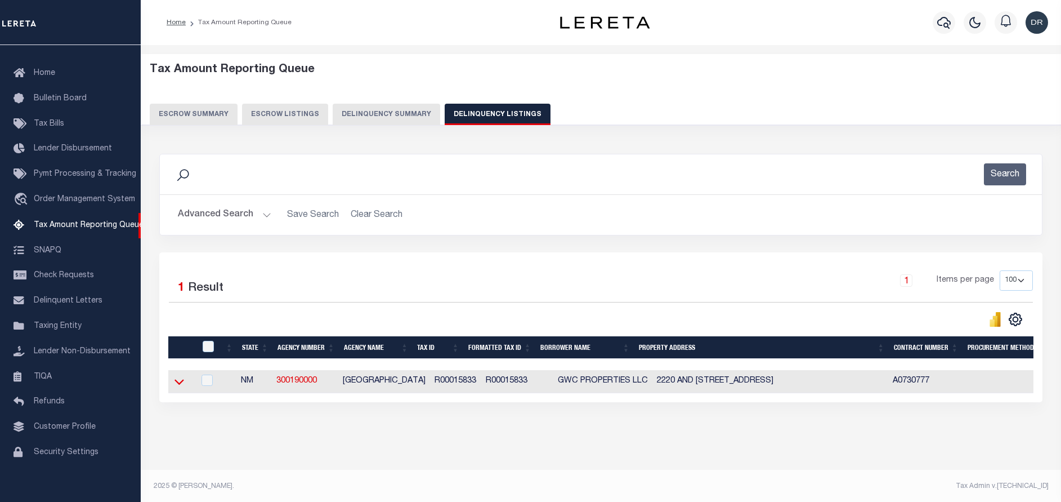
click at [177, 385] on icon at bounding box center [180, 382] width 10 height 6
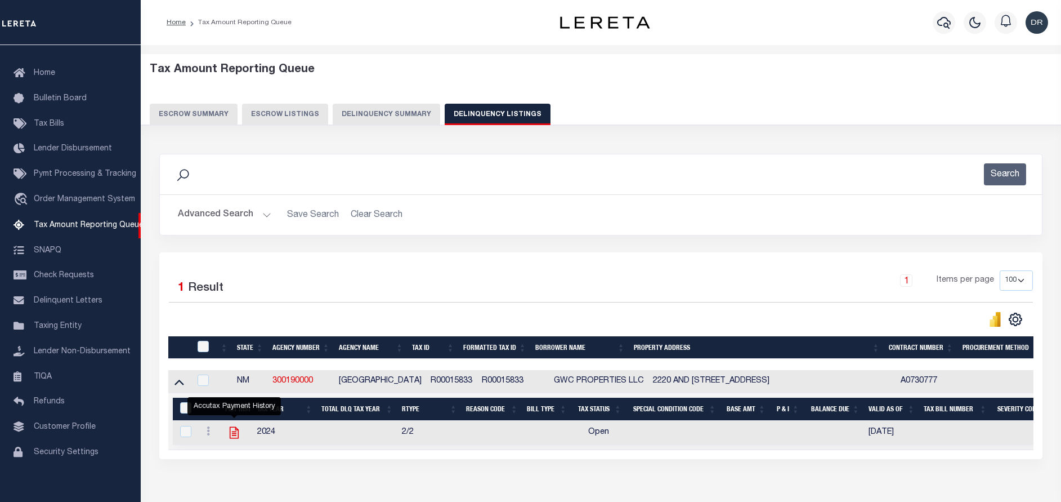
click at [235, 435] on icon "" at bounding box center [234, 433] width 9 height 12
checkbox input "true"
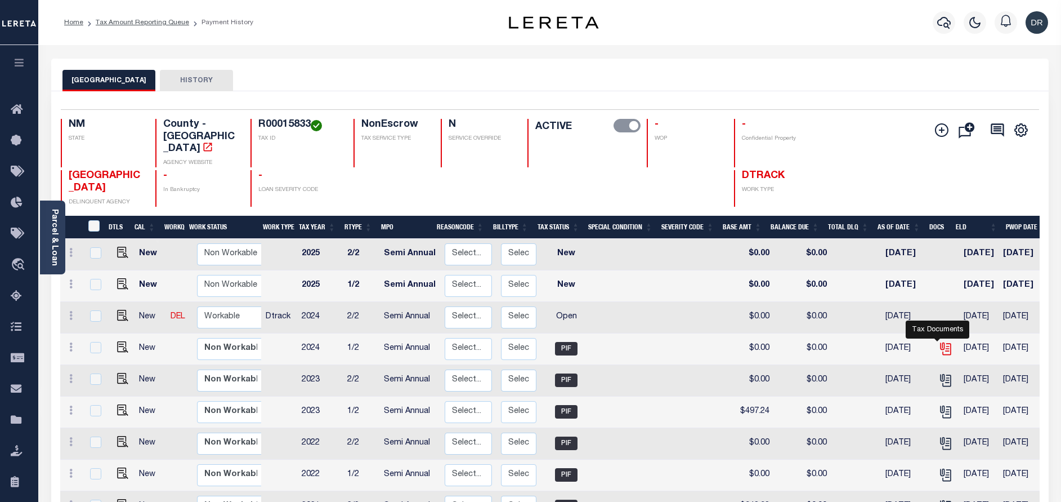
click at [939, 341] on icon "" at bounding box center [946, 348] width 15 height 15
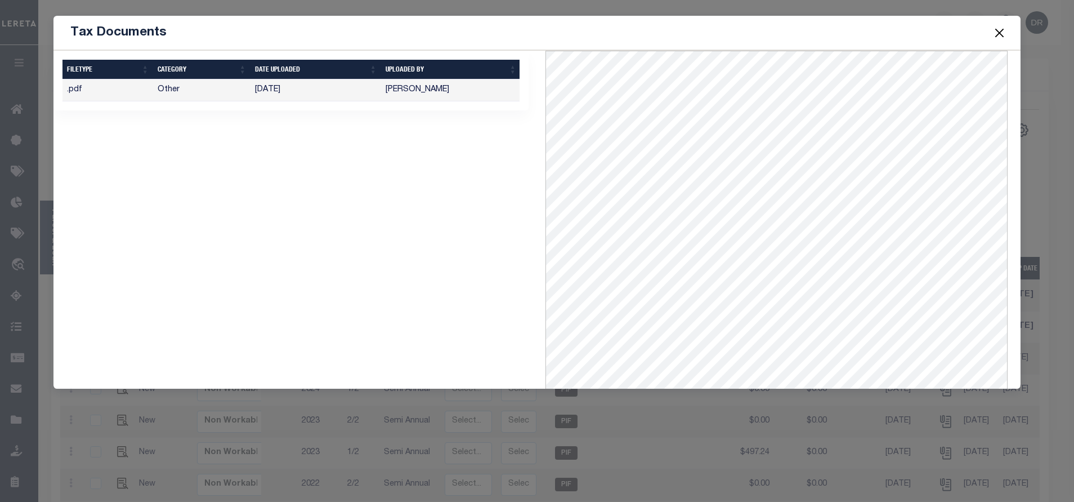
click at [995, 34] on button "Close" at bounding box center [999, 32] width 15 height 15
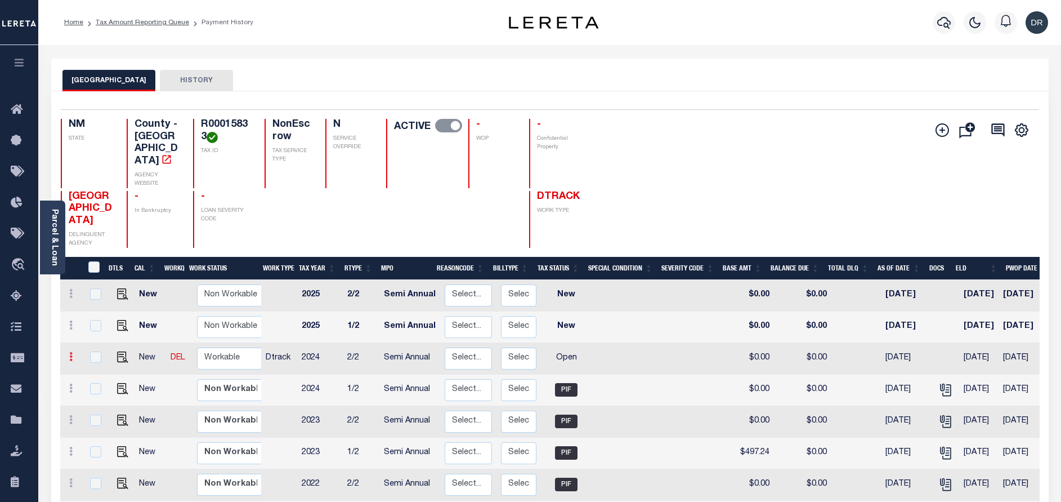
click at [70, 352] on icon at bounding box center [70, 356] width 3 height 9
click at [99, 390] on img at bounding box center [97, 396] width 11 height 12
select select "OP2"
type input "$0.00"
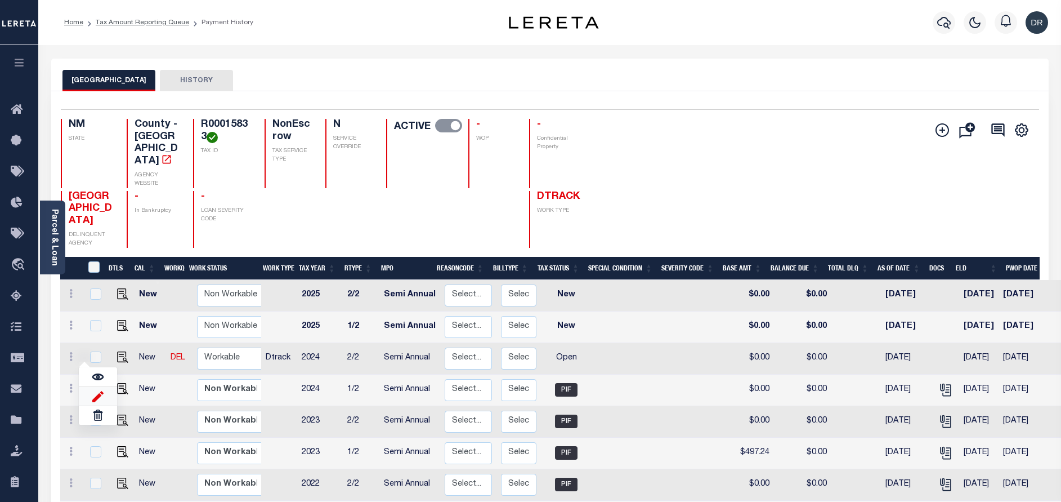
type input "[DATE]"
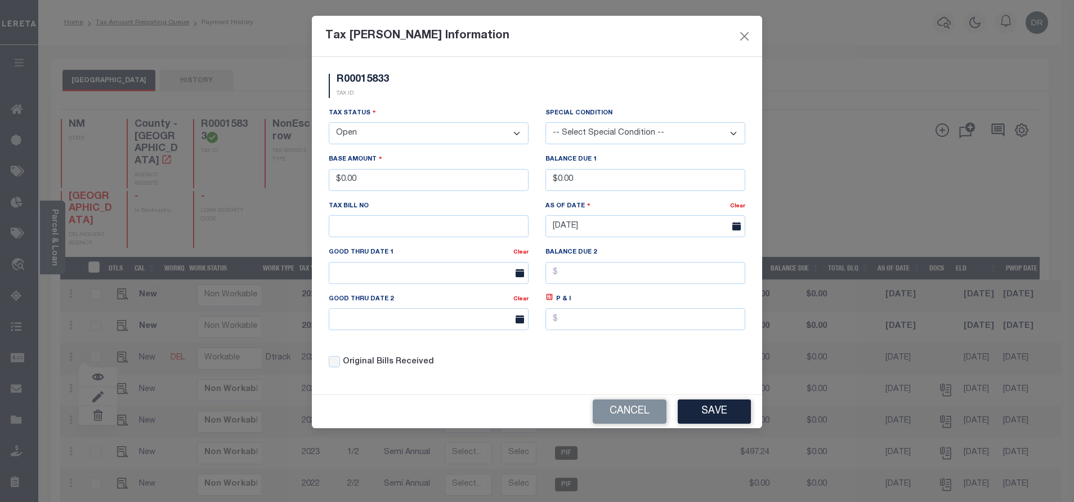
click at [413, 128] on select "- Select Status - Open Due/Unpaid Paid Incomplete No Tax Due Internal Refund Pr…" at bounding box center [429, 133] width 200 height 22
click at [579, 129] on select "-- Select Special Condition -- 3RD PARTY TAX LIEN AGENCY TAX LIEN (A.K.A Inside…" at bounding box center [646, 133] width 200 height 22
click at [430, 135] on select "- Select Status - Open Due/Unpaid Paid Incomplete No Tax Due Internal Refund Pr…" at bounding box center [429, 133] width 200 height 22
click at [329, 123] on select "- Select Status - Open Due/Unpaid Paid Incomplete No Tax Due Internal Refund Pr…" at bounding box center [429, 133] width 200 height 22
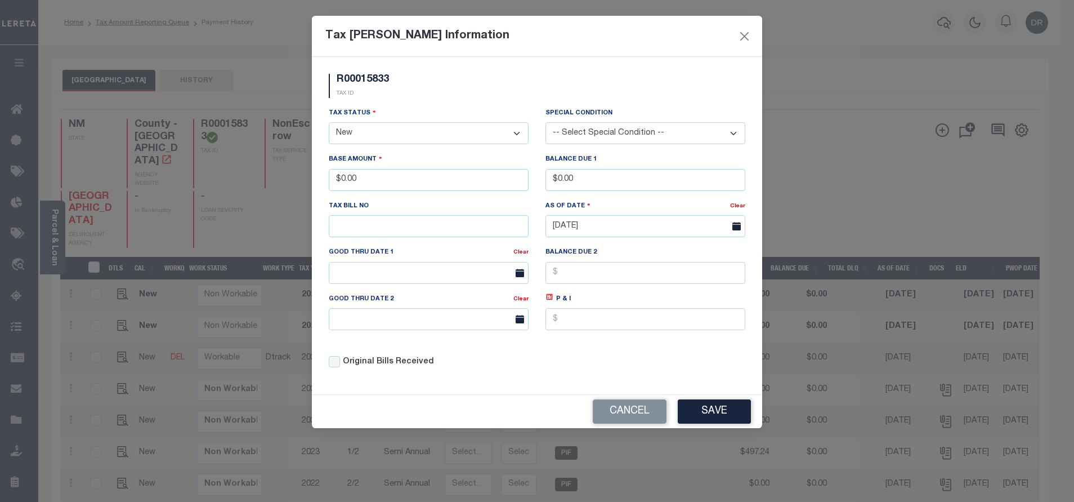
click at [627, 126] on select "-- Select Special Condition -- 3RD PARTY TAX LIEN AGENCY TAX LIEN (A.K.A Inside…" at bounding box center [646, 133] width 200 height 22
click at [385, 140] on select "- Select Status - Open Due/Unpaid Paid Incomplete No Tax Due Internal Refund Pr…" at bounding box center [429, 133] width 200 height 22
click at [329, 123] on select "- Select Status - Open Due/Unpaid Paid Incomplete No Tax Due Internal Refund Pr…" at bounding box center [429, 133] width 200 height 22
click at [472, 132] on select "- Select Status - Open Due/Unpaid Paid Incomplete No Tax Due Internal Refund Pr…" at bounding box center [429, 133] width 200 height 22
select select "PYD"
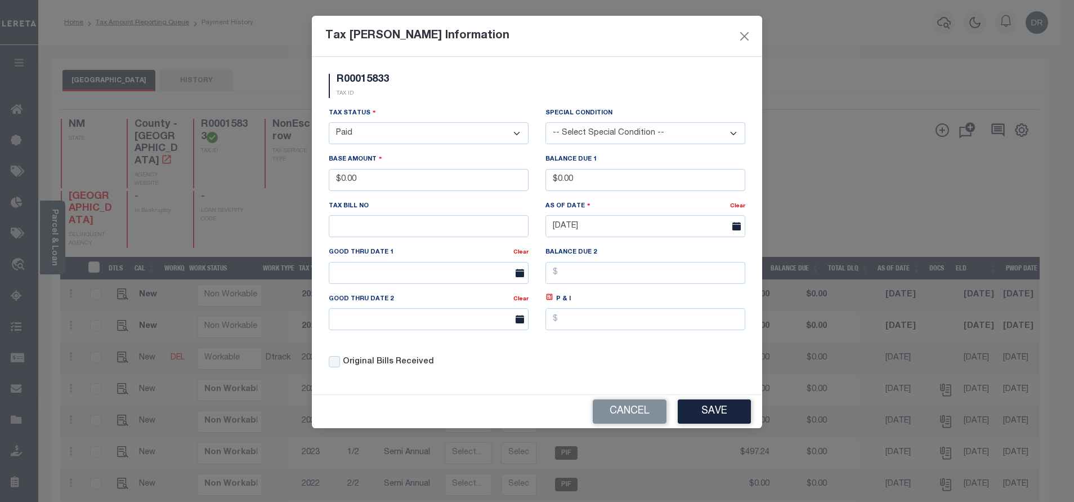
click at [329, 123] on select "- Select Status - Open Due/Unpaid Paid Incomplete No Tax Due Internal Refund Pr…" at bounding box center [429, 133] width 200 height 22
click at [423, 189] on input "$0.00" at bounding box center [429, 180] width 200 height 22
click at [711, 409] on button "Save" at bounding box center [714, 411] width 73 height 24
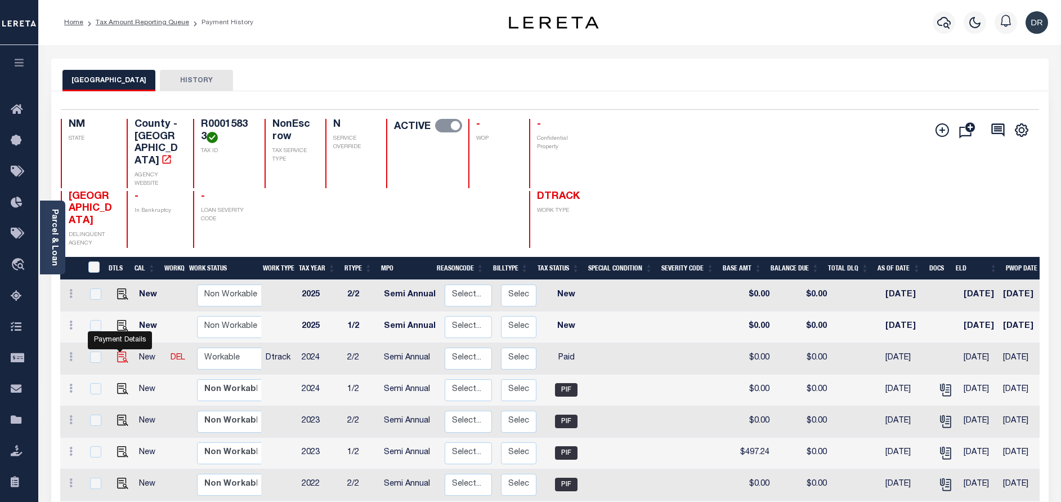
click at [122, 351] on img at bounding box center [122, 356] width 11 height 11
checkbox input "true"
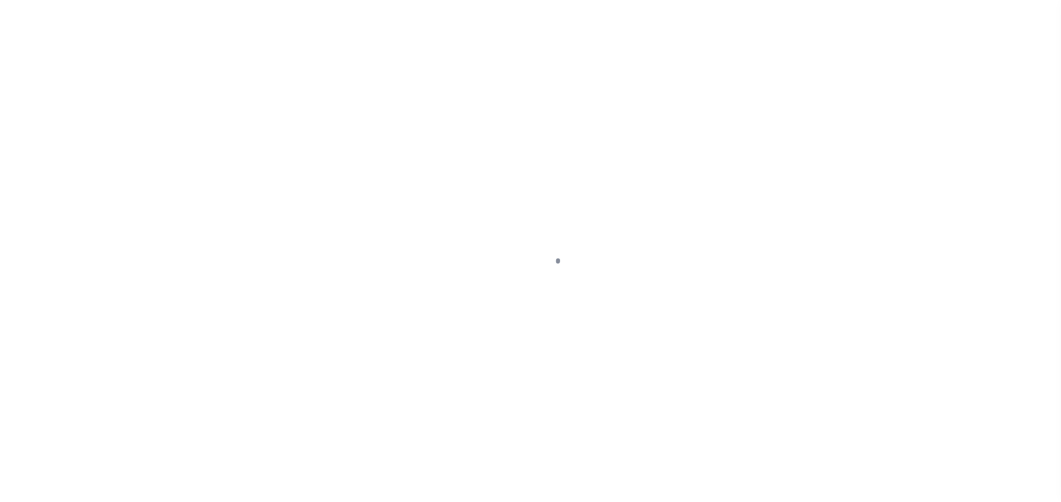
select select "PYD"
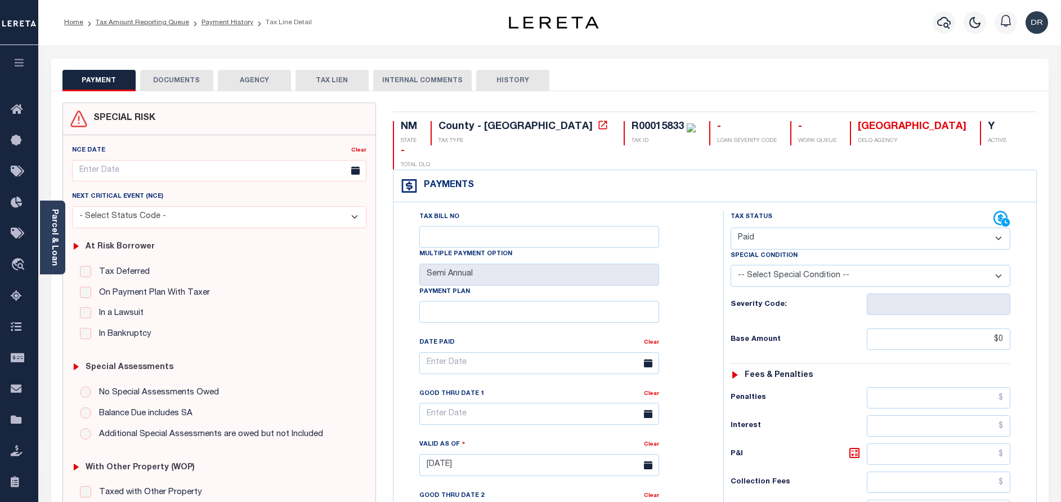
click at [175, 87] on button "DOCUMENTS" at bounding box center [176, 80] width 73 height 21
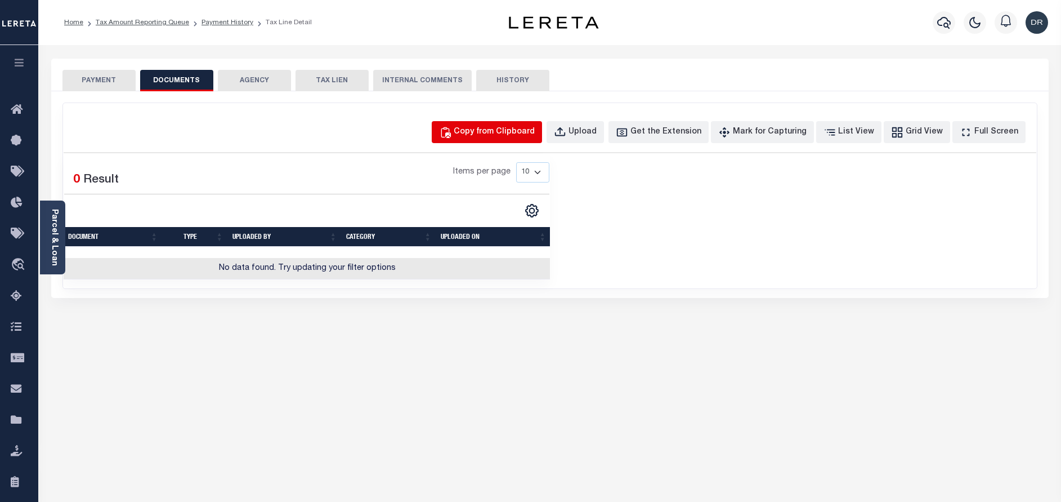
click at [505, 134] on div "Copy from Clipboard" at bounding box center [494, 132] width 81 height 12
select select "POP"
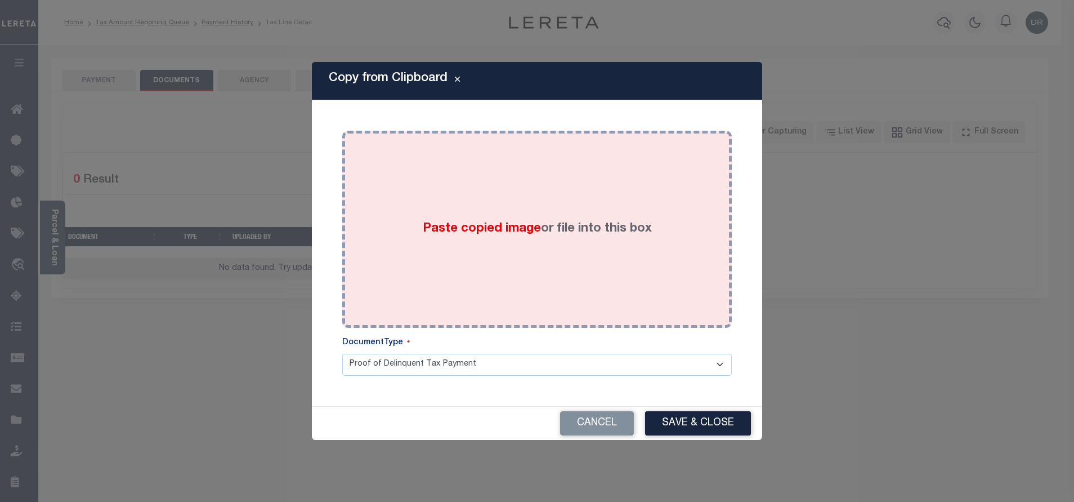
click at [570, 248] on div "Paste copied image or file into this box" at bounding box center [537, 229] width 373 height 180
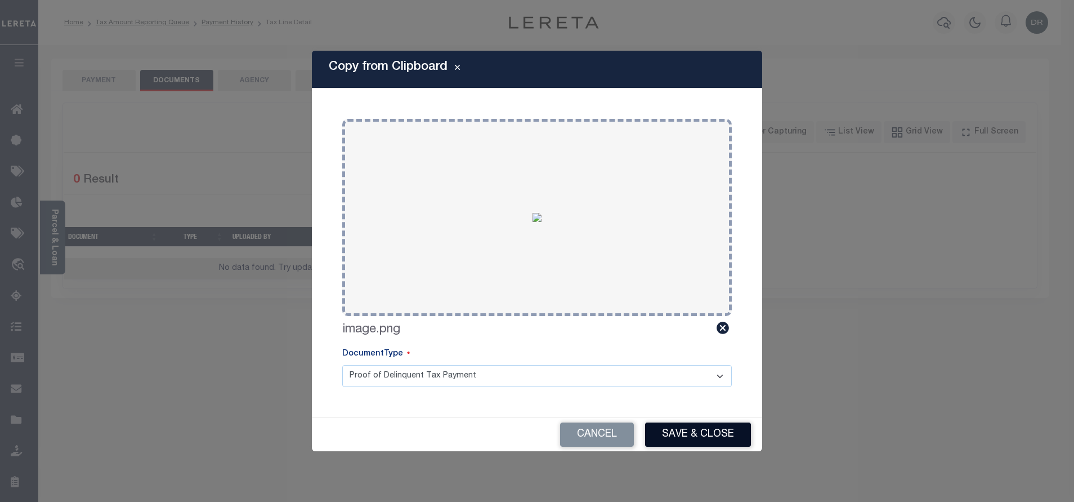
click at [682, 432] on button "Save & Close" at bounding box center [698, 434] width 106 height 24
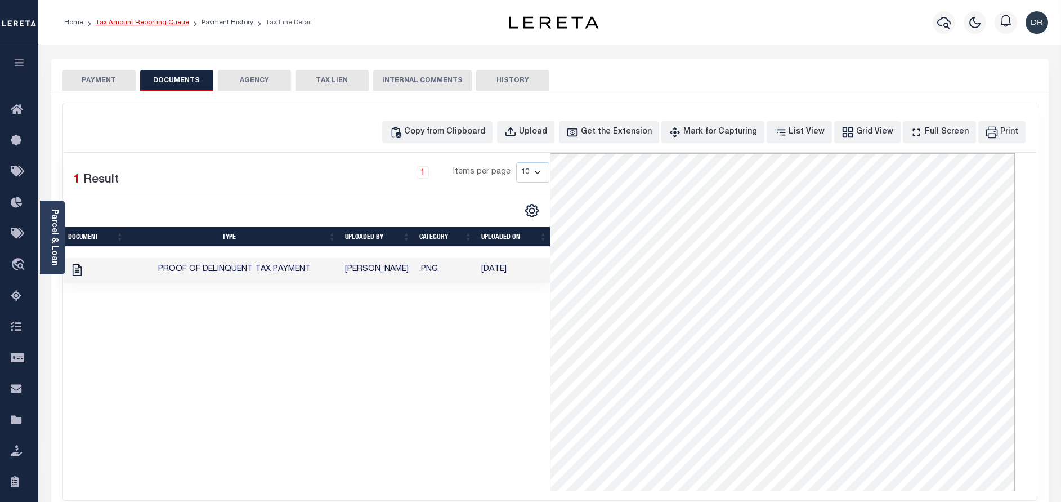
click at [137, 23] on link "Tax Amount Reporting Queue" at bounding box center [142, 22] width 93 height 7
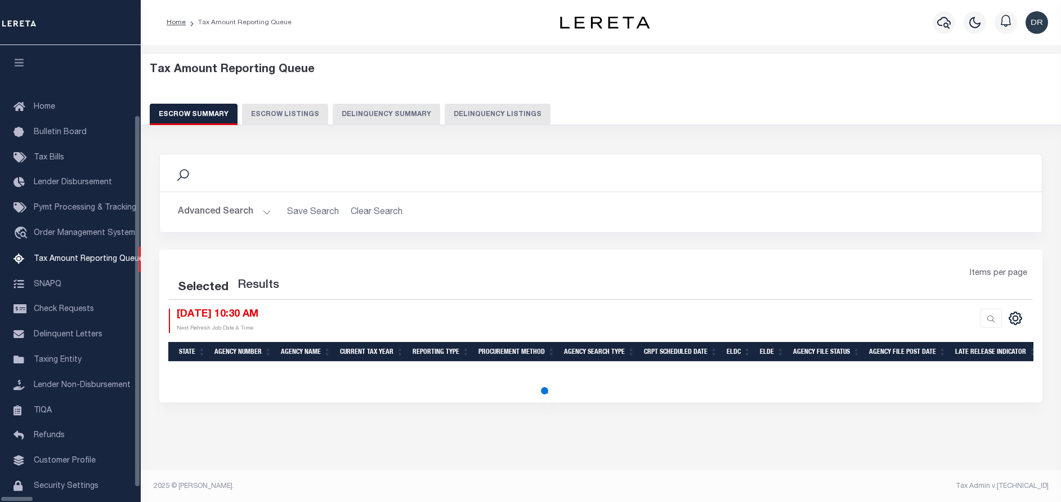
select select "100"
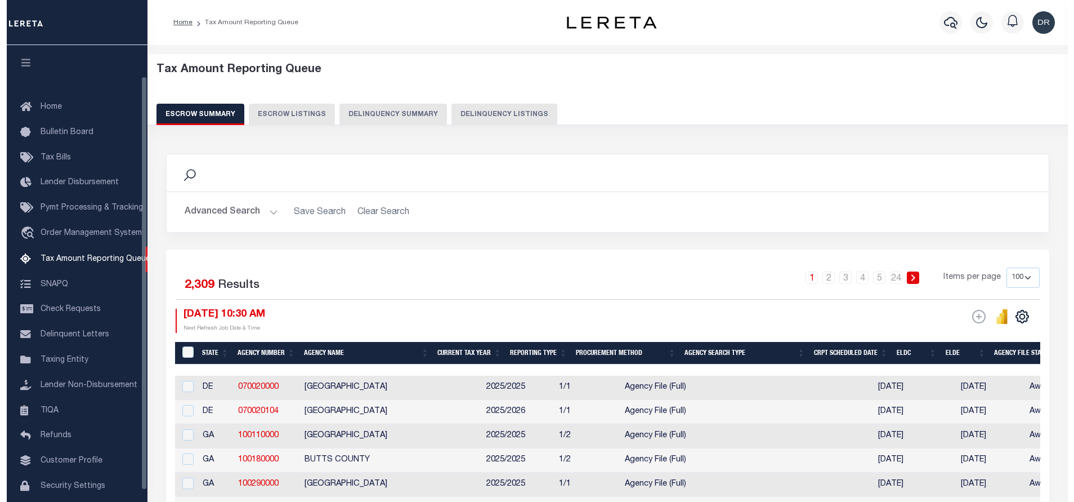
scroll to position [34, 0]
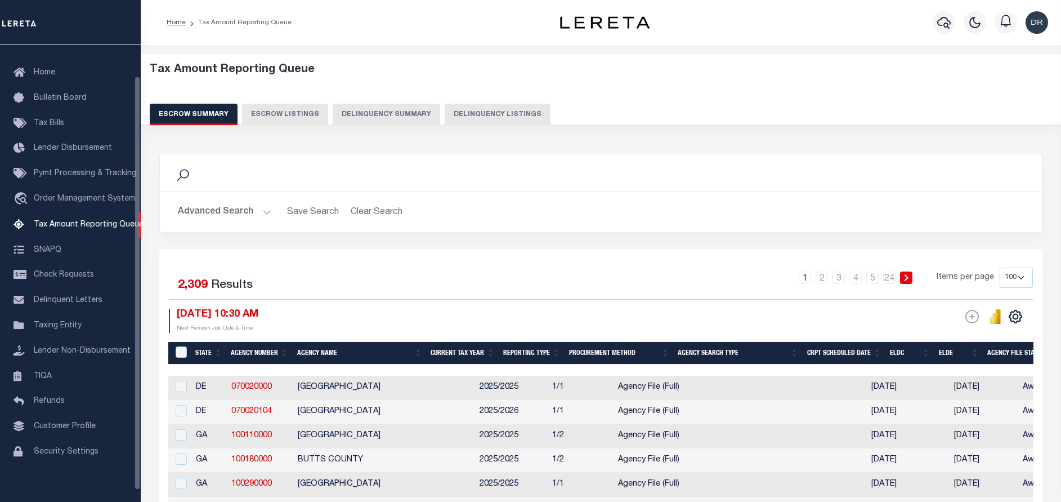
click at [499, 120] on button "Delinquency Listings" at bounding box center [498, 114] width 106 height 21
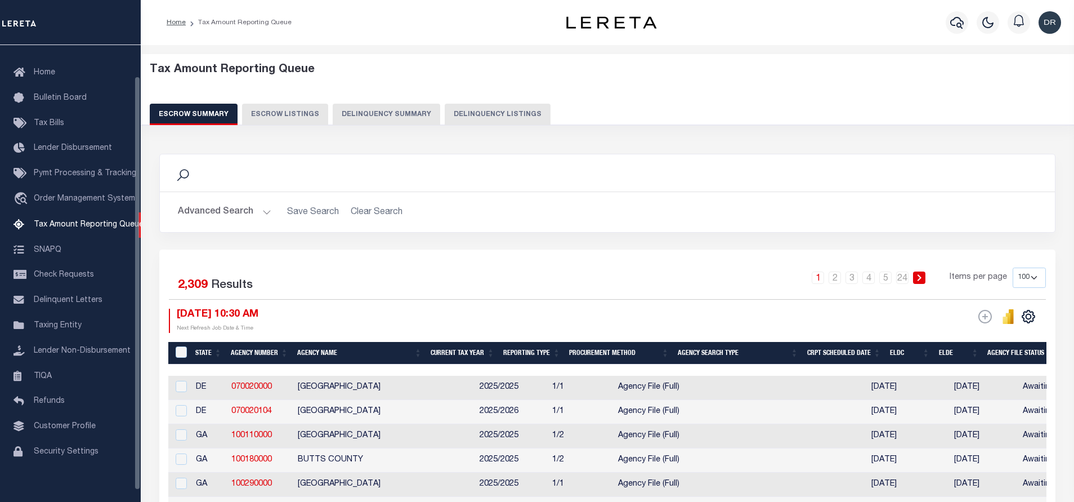
select select "100"
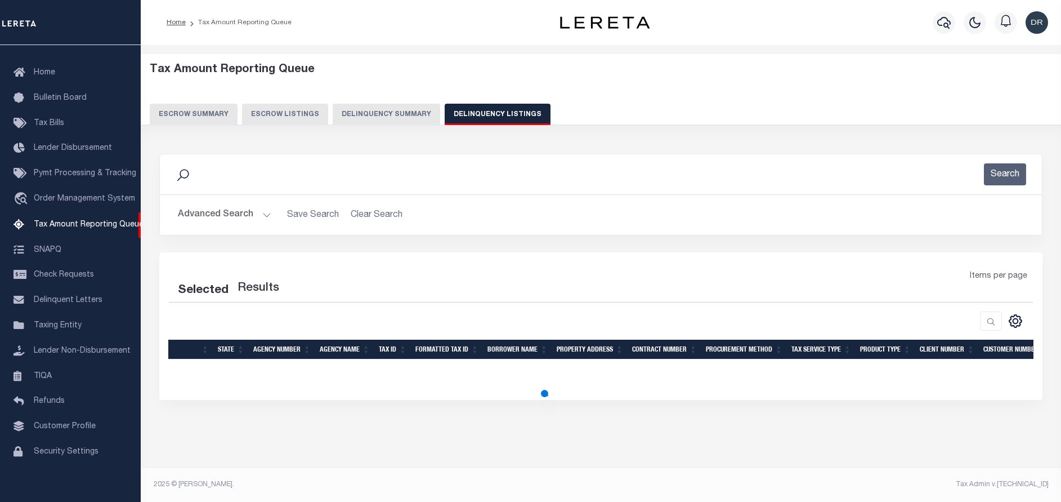
select select "100"
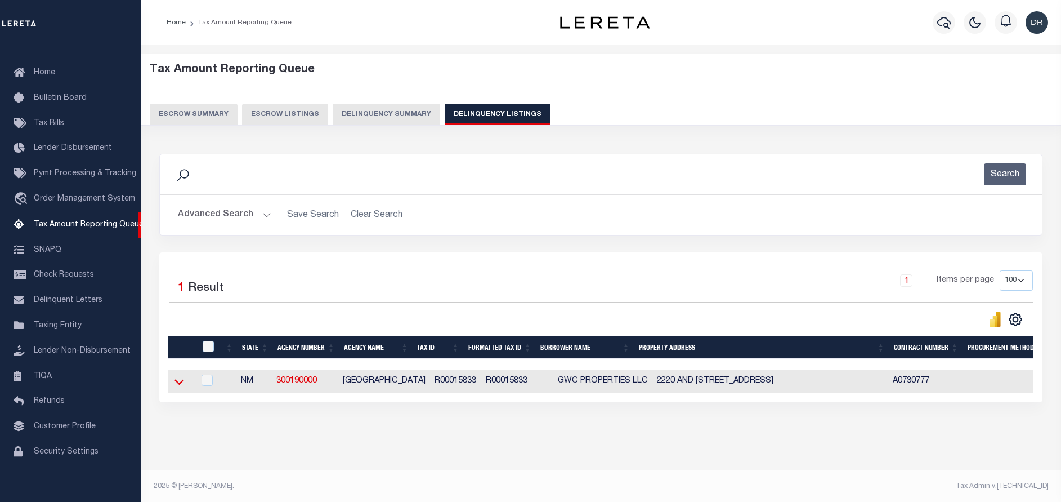
click at [182, 385] on icon at bounding box center [180, 382] width 10 height 6
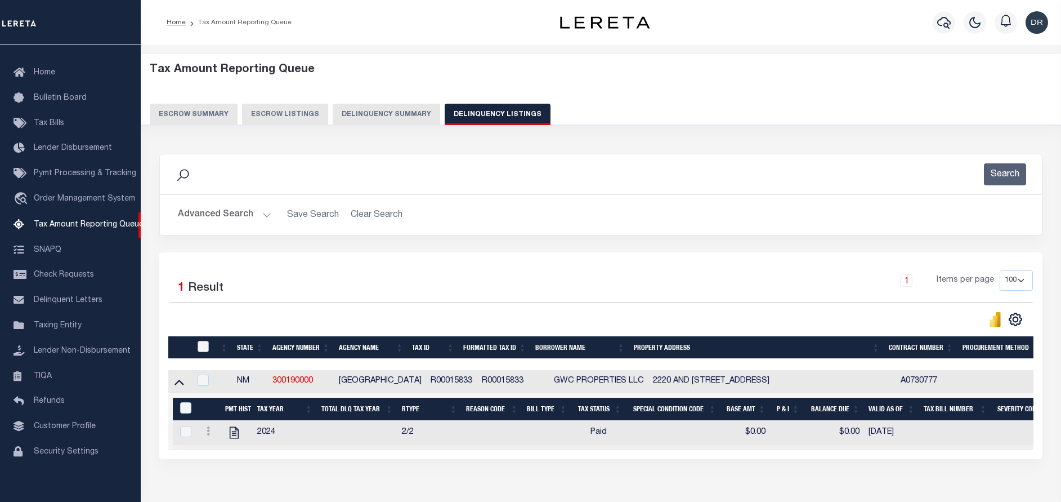
click at [201, 350] on input "checkbox" at bounding box center [203, 346] width 11 height 11
checkbox input "true"
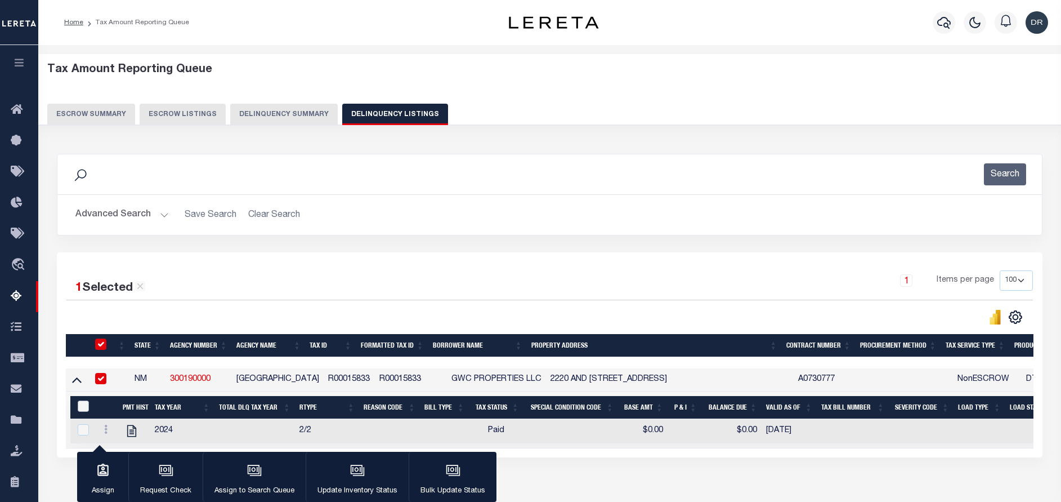
click at [81, 407] on input "&nbsp;" at bounding box center [83, 405] width 11 height 11
checkbox input "true"
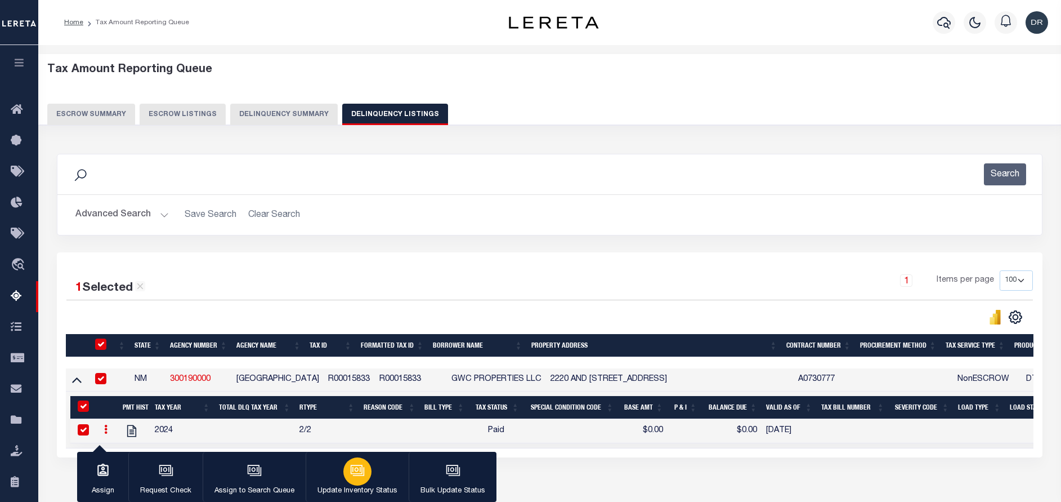
click at [351, 474] on icon "button" at bounding box center [357, 469] width 12 height 9
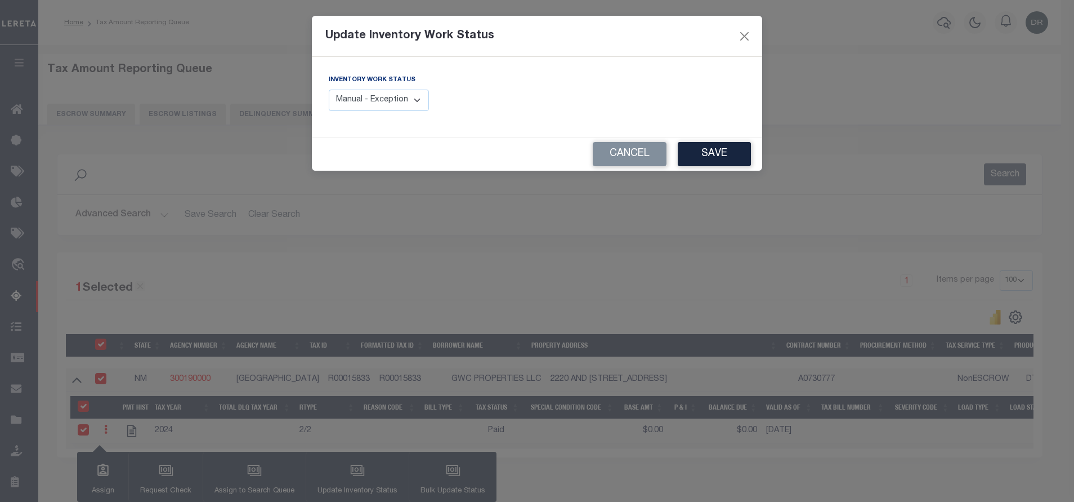
click at [389, 99] on select "Manual - Exception Pended - Awaiting Search Late Add Exception Completed" at bounding box center [379, 101] width 100 height 22
select select "4"
click at [329, 90] on select "Manual - Exception Pended - Awaiting Search Late Add Exception Completed" at bounding box center [379, 101] width 100 height 22
click at [694, 153] on button "Save" at bounding box center [714, 154] width 73 height 24
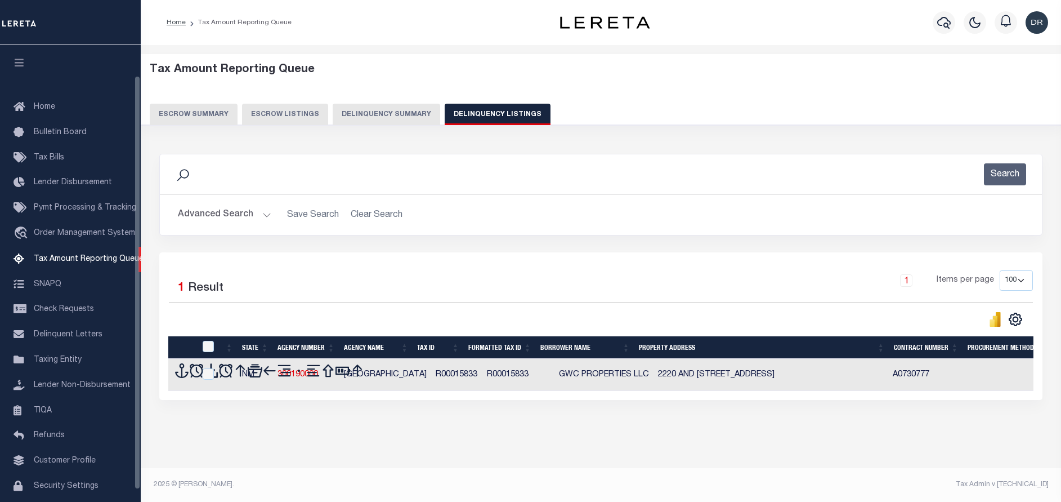
select select "NM"
select select "100"
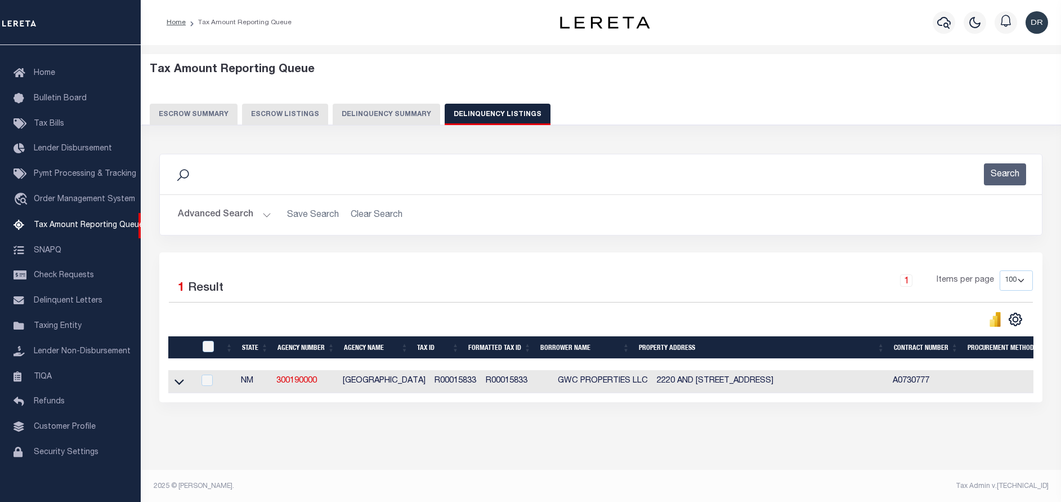
click at [221, 211] on button "Advanced Search" at bounding box center [224, 215] width 93 height 22
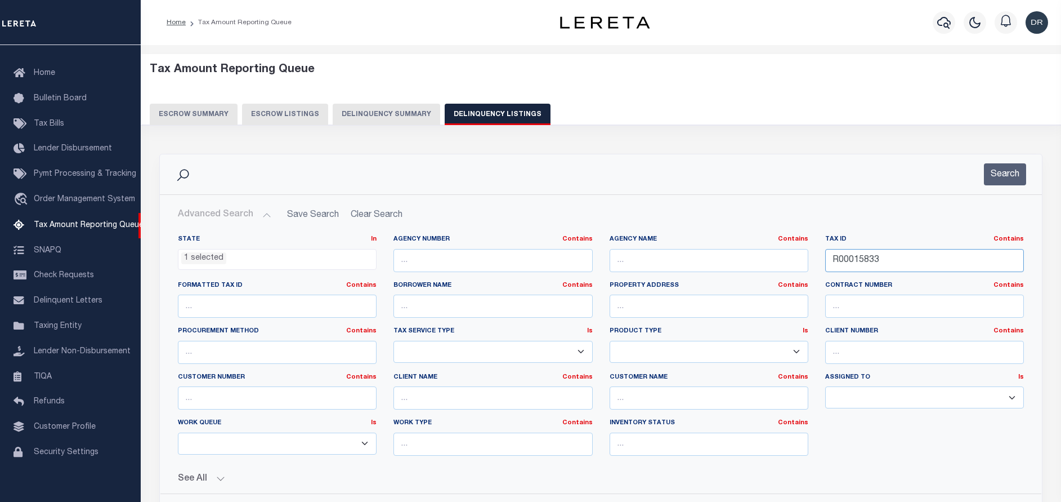
click at [891, 267] on input "R00015833" at bounding box center [924, 260] width 199 height 23
paste input "51"
type input "R00015851"
click at [989, 178] on button "Search" at bounding box center [1005, 174] width 42 height 22
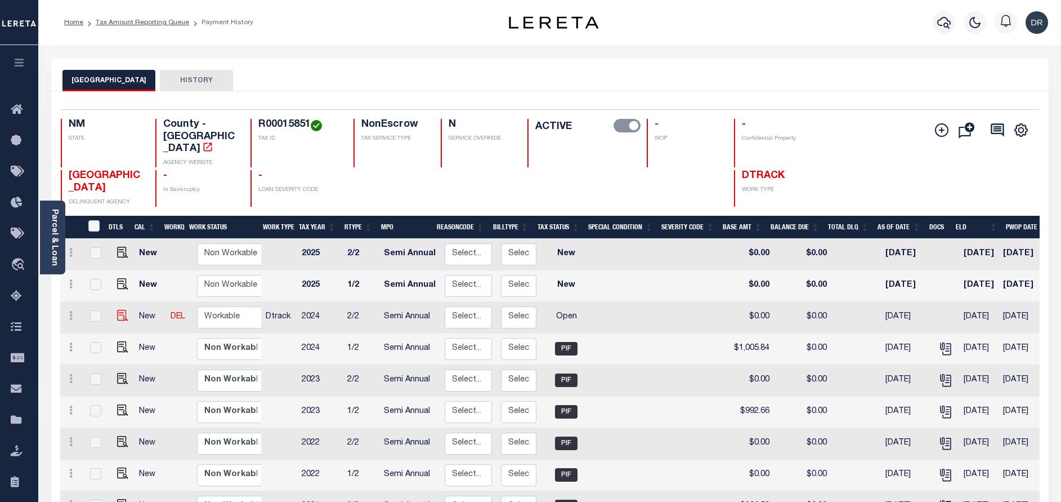
click at [118, 310] on img at bounding box center [122, 315] width 11 height 11
checkbox input "true"
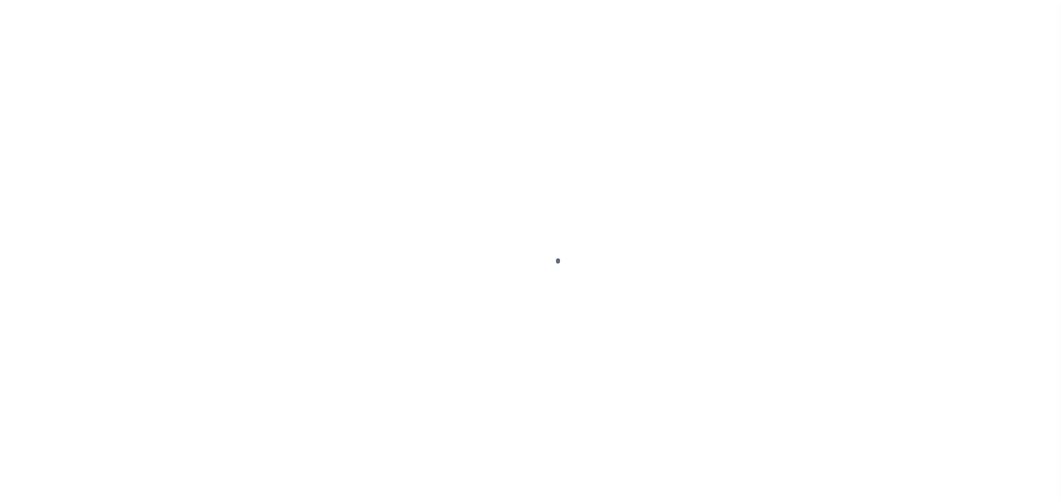
select select "OP2"
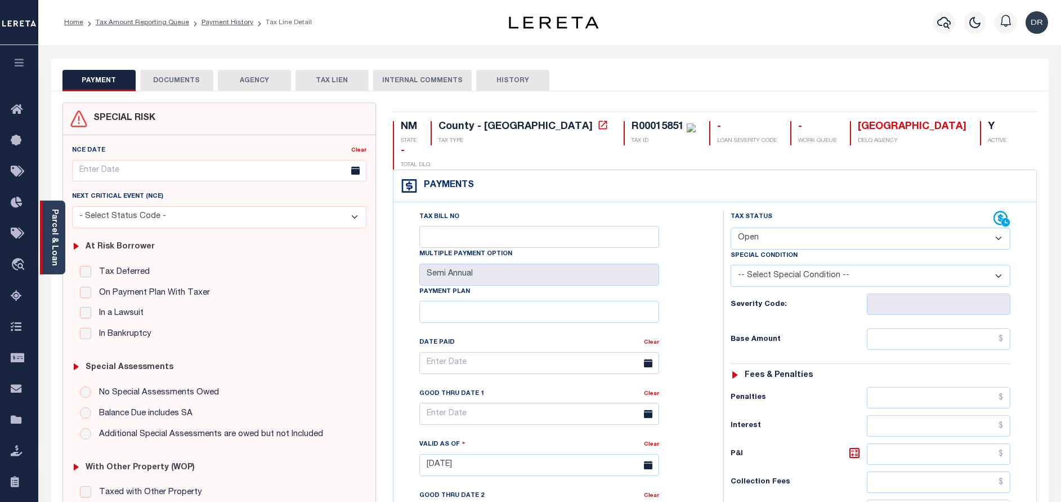
click at [55, 220] on link "Parcel & Loan" at bounding box center [54, 237] width 8 height 57
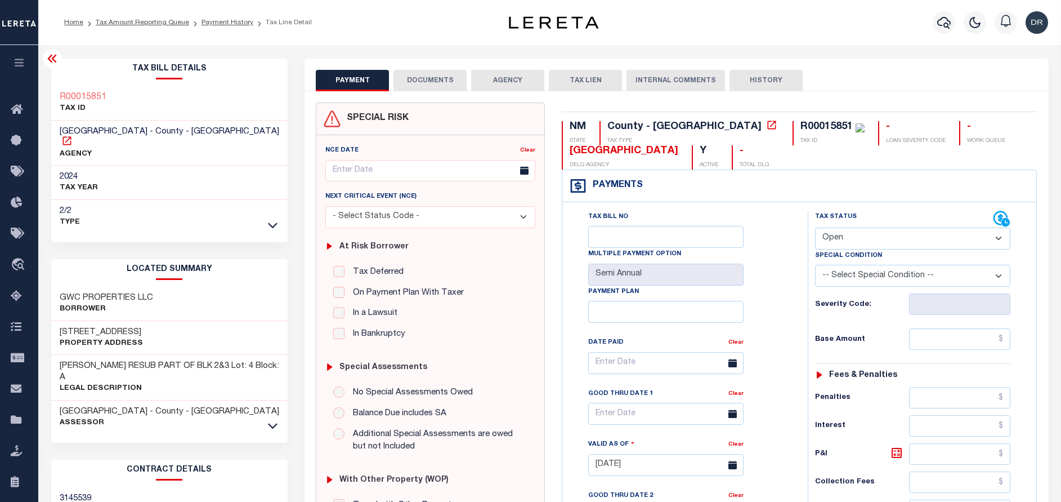
click at [73, 135] on icon at bounding box center [66, 140] width 11 height 11
drag, startPoint x: 60, startPoint y: 320, endPoint x: 168, endPoint y: 318, distance: 107.6
click at [143, 327] on h3 "[STREET_ADDRESS]" at bounding box center [101, 332] width 83 height 11
copy h3 "[STREET_ADDRESS]"
click at [427, 83] on button "DOCUMENTS" at bounding box center [430, 80] width 73 height 21
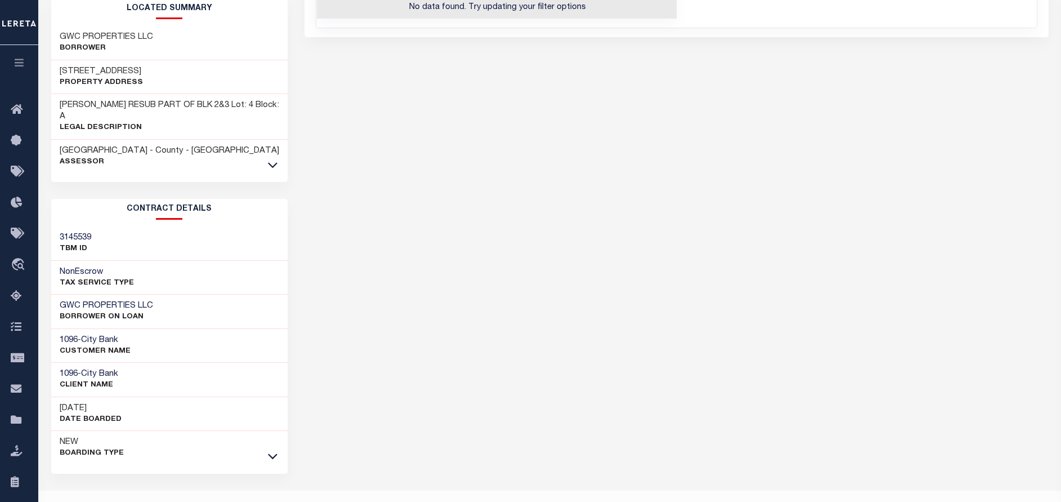
scroll to position [7, 0]
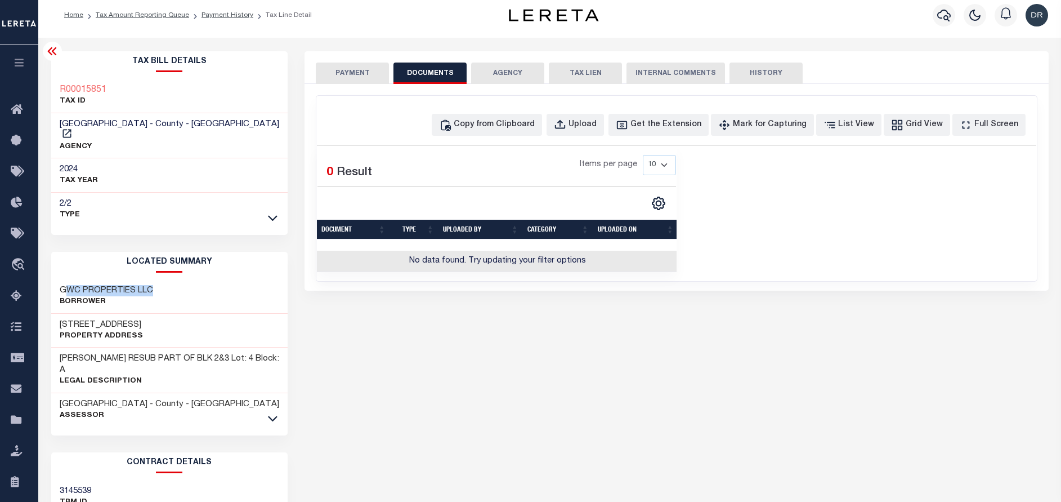
drag, startPoint x: 64, startPoint y: 278, endPoint x: 150, endPoint y: 269, distance: 87.2
click at [150, 279] on div "GWC PROPERTIES LLC Borrower" at bounding box center [169, 296] width 237 height 34
click at [153, 279] on div "GWC PROPERTIES LLC Borrower" at bounding box center [169, 296] width 237 height 34
drag, startPoint x: 153, startPoint y: 279, endPoint x: 50, endPoint y: 273, distance: 102.7
click at [50, 273] on div "Tax Bill Details R00015851 TAX ID 2024" at bounding box center [170, 414] width 254 height 726
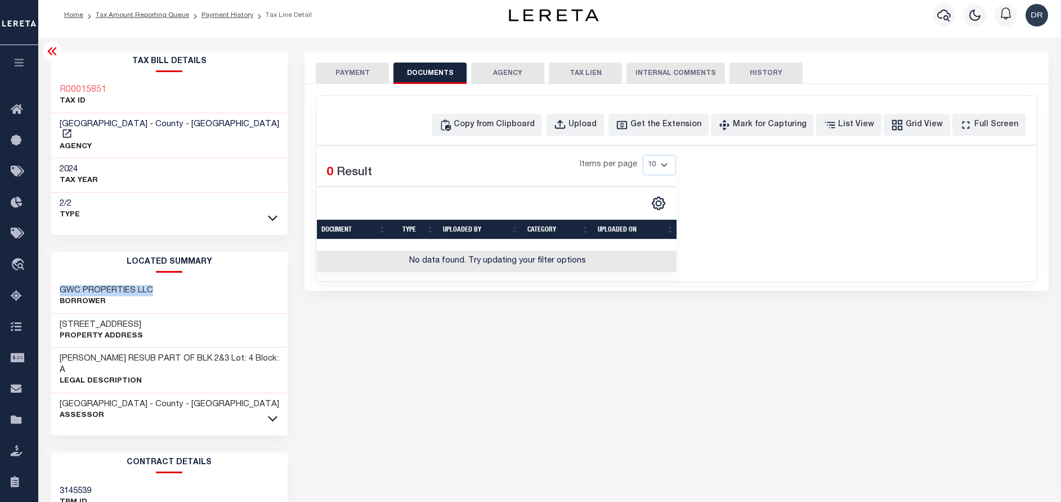
copy h3 "GWC PROPERTIES LLC"
drag, startPoint x: 114, startPoint y: 90, endPoint x: 62, endPoint y: 91, distance: 51.8
click at [62, 91] on div "R00015851 TAX ID" at bounding box center [169, 96] width 237 height 34
copy h3 "R00015851"
drag, startPoint x: 171, startPoint y: 313, endPoint x: 59, endPoint y: 311, distance: 111.5
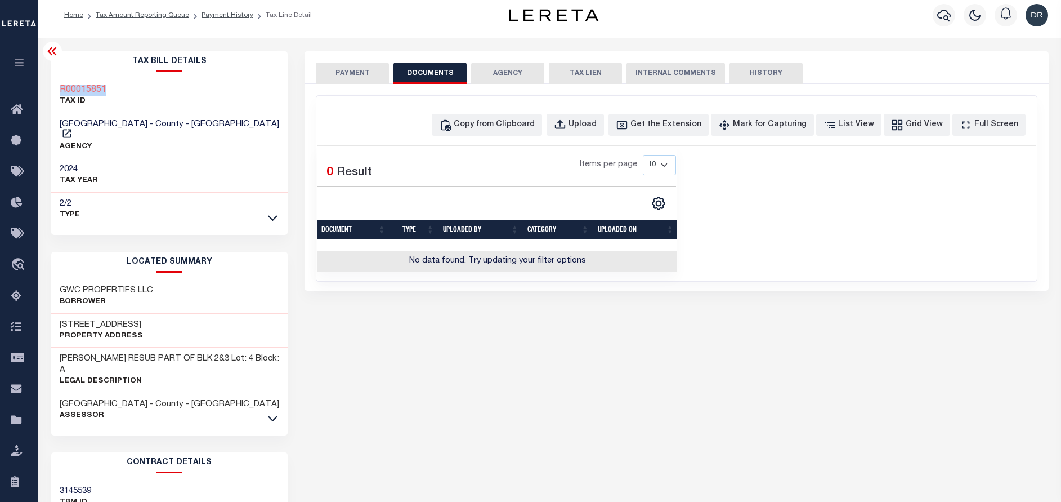
click at [59, 314] on div "[STREET_ADDRESS] Property Address" at bounding box center [169, 331] width 237 height 34
copy h3 "[STREET_ADDRESS]"
click at [164, 19] on link "Tax Amount Reporting Queue" at bounding box center [142, 15] width 93 height 7
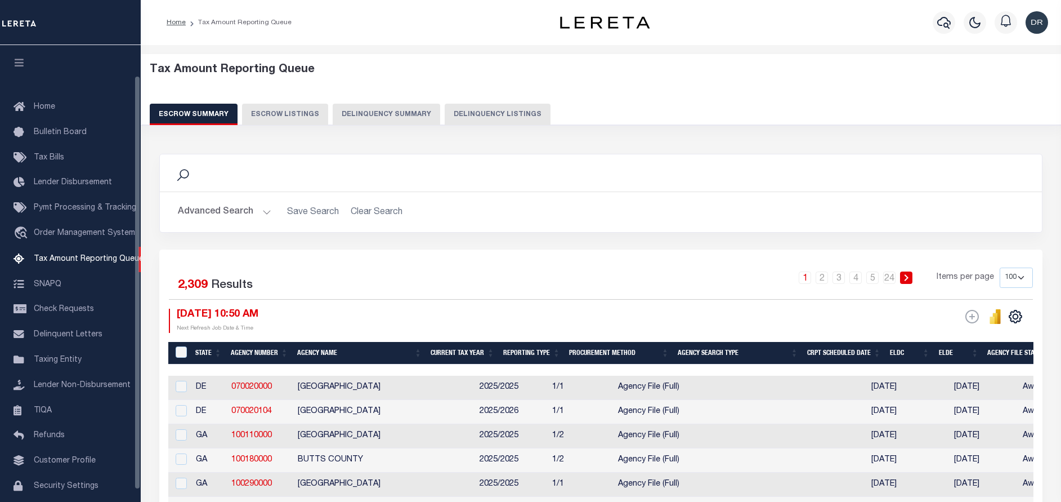
select select "100"
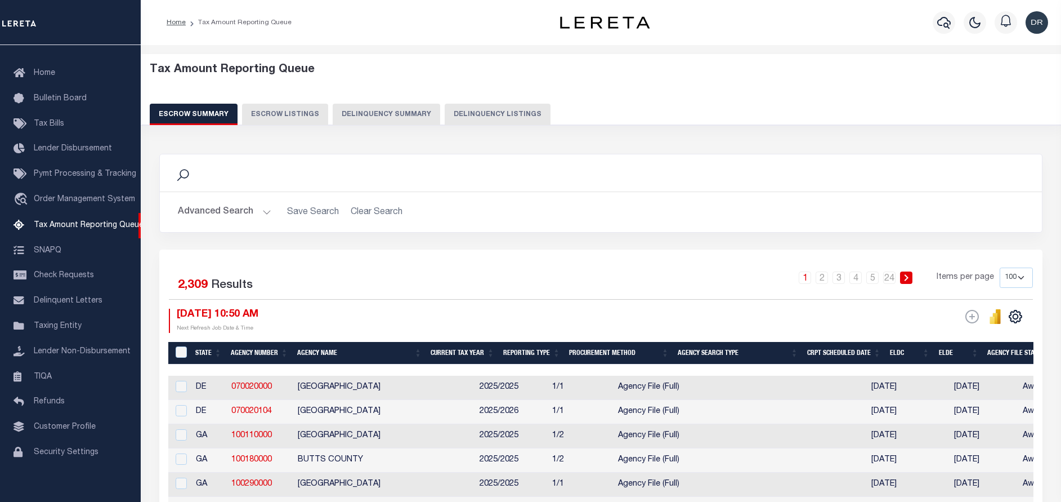
click at [460, 108] on button "Delinquency Listings" at bounding box center [498, 114] width 106 height 21
select select "100"
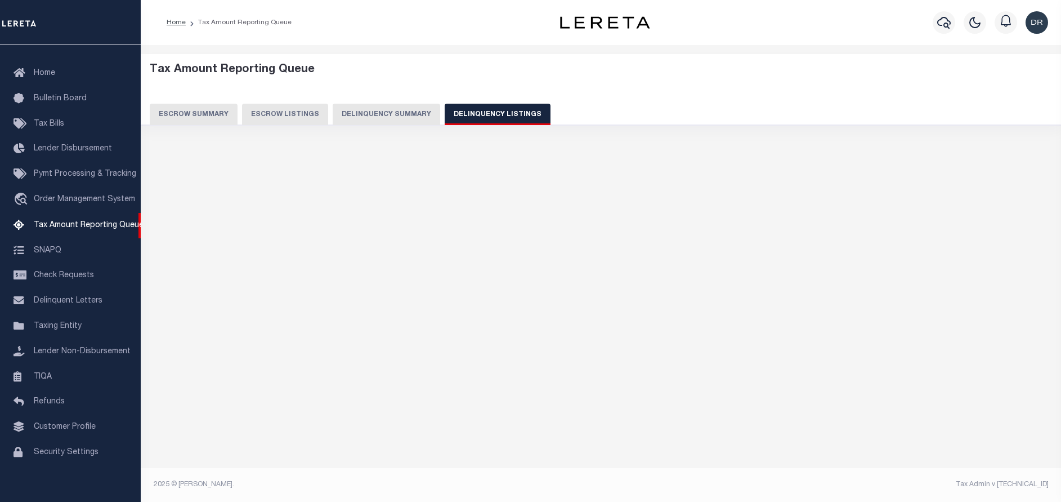
select select "100"
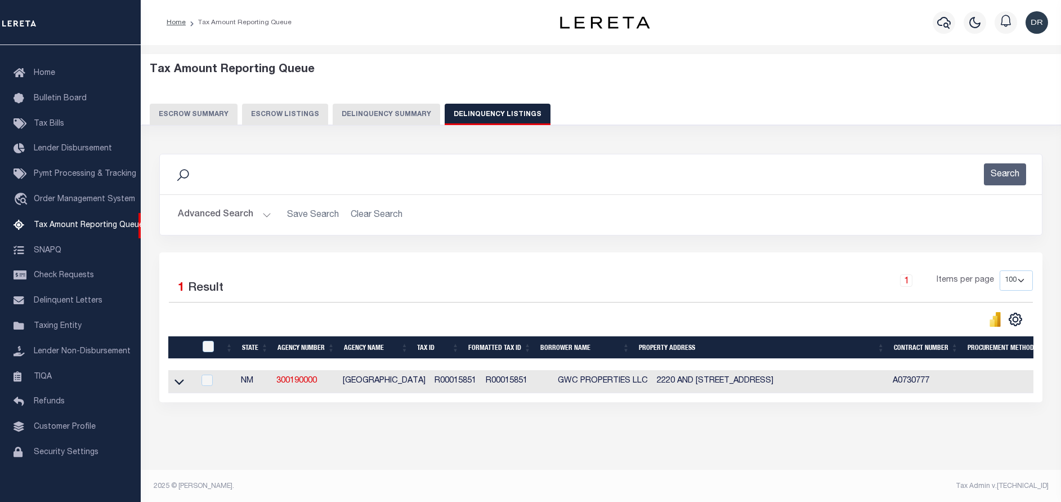
click at [185, 382] on link at bounding box center [179, 381] width 13 height 8
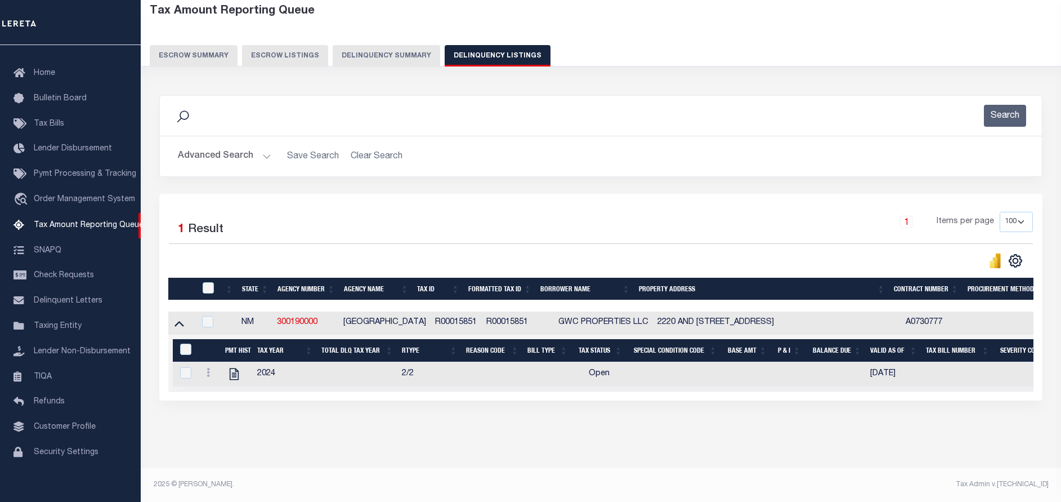
scroll to position [69, 0]
click at [234, 367] on icon "" at bounding box center [234, 374] width 15 height 15
checkbox input "true"
